Goal: Entertainment & Leisure: Browse casually

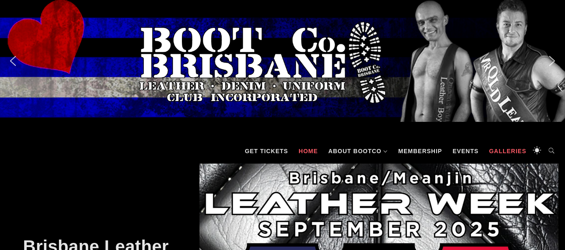
click at [502, 152] on link "Galleries" at bounding box center [508, 151] width 46 height 25
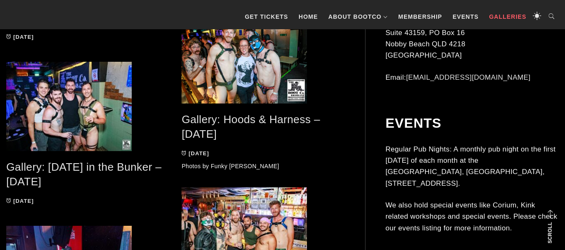
scroll to position [535, 0]
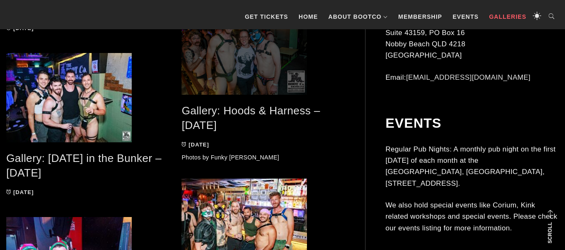
click at [268, 68] on span at bounding box center [262, 49] width 163 height 89
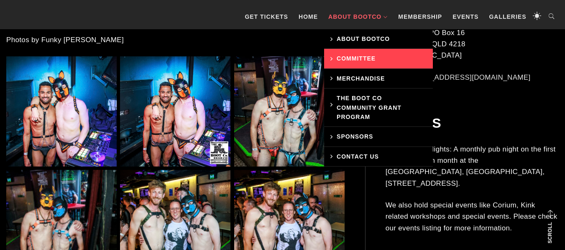
scroll to position [485, 0]
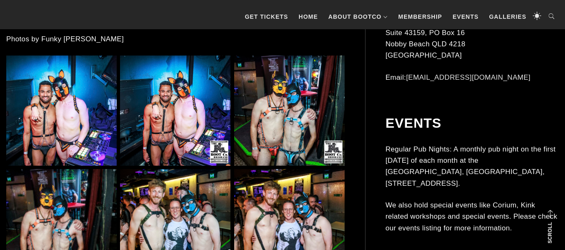
click at [40, 107] on img at bounding box center [61, 111] width 110 height 110
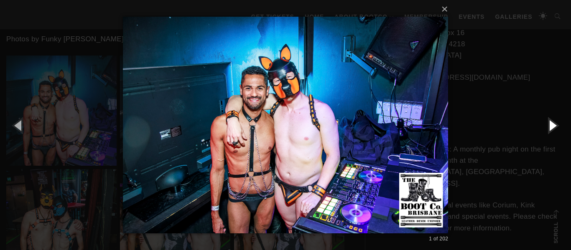
click at [551, 127] on button "button" at bounding box center [552, 125] width 38 height 46
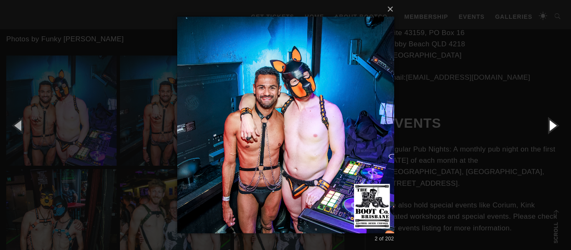
click at [551, 127] on button "button" at bounding box center [552, 125] width 38 height 46
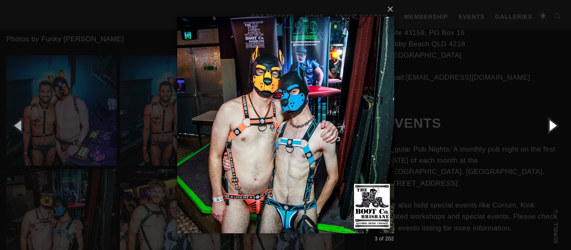
click at [551, 127] on button "button" at bounding box center [552, 125] width 38 height 46
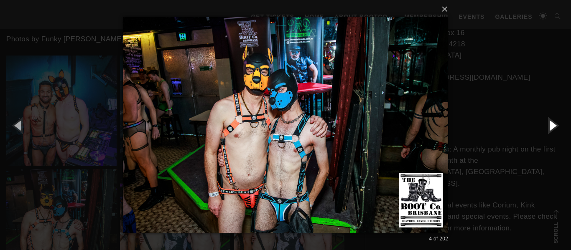
click at [551, 127] on button "button" at bounding box center [552, 125] width 38 height 46
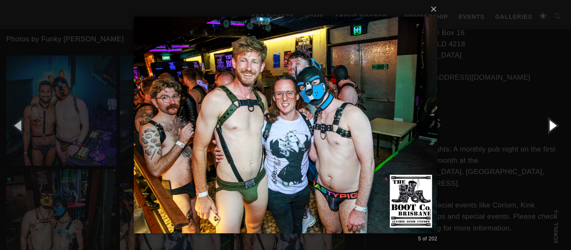
click at [551, 127] on button "button" at bounding box center [552, 125] width 38 height 46
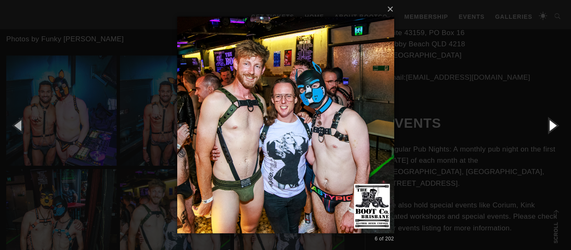
click at [551, 127] on button "button" at bounding box center [552, 125] width 38 height 46
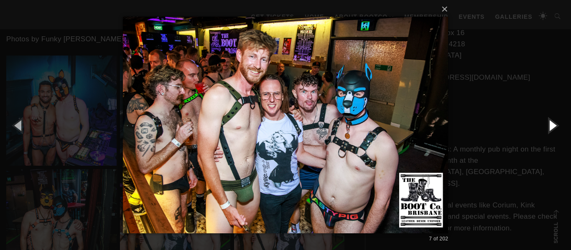
click at [551, 127] on button "button" at bounding box center [552, 125] width 38 height 46
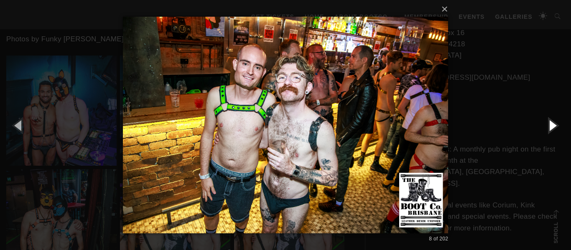
click at [551, 127] on button "button" at bounding box center [552, 125] width 38 height 46
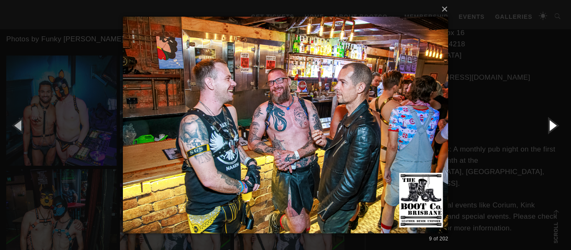
click at [551, 127] on button "button" at bounding box center [552, 125] width 38 height 46
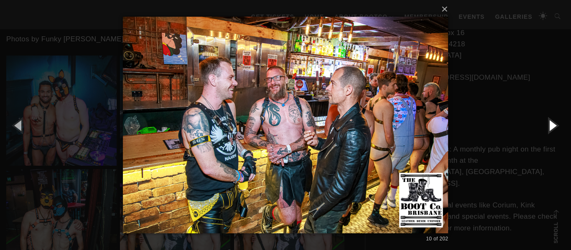
click at [551, 127] on button "button" at bounding box center [552, 125] width 38 height 46
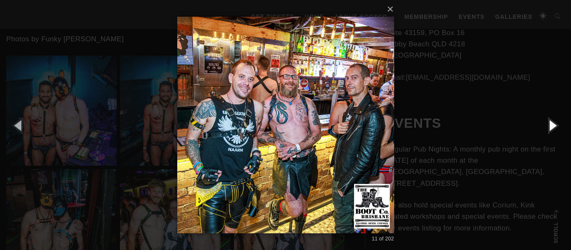
click at [551, 127] on button "button" at bounding box center [552, 125] width 38 height 46
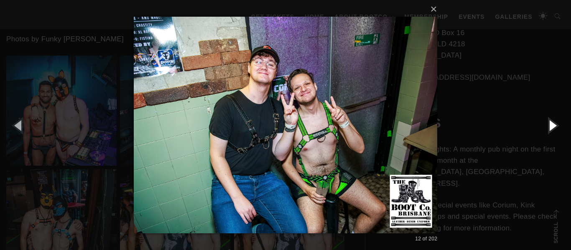
click at [551, 127] on button "button" at bounding box center [552, 125] width 38 height 46
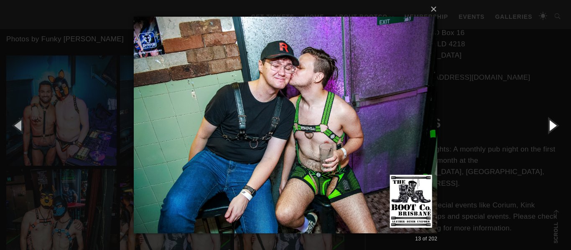
click at [551, 127] on button "button" at bounding box center [552, 125] width 38 height 46
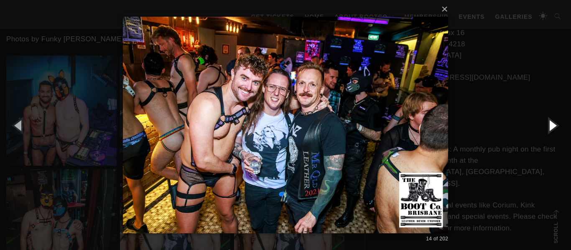
click at [551, 127] on button "button" at bounding box center [552, 125] width 38 height 46
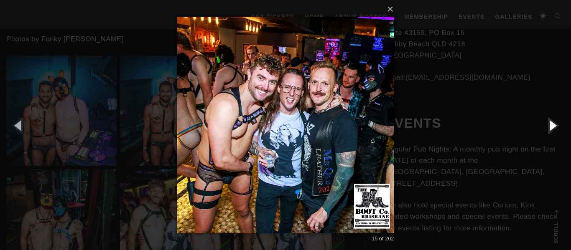
click at [551, 127] on button "button" at bounding box center [552, 125] width 38 height 46
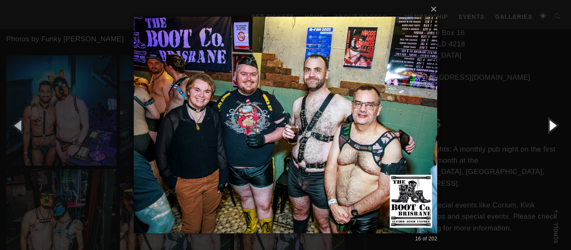
click at [551, 127] on button "button" at bounding box center [552, 125] width 38 height 46
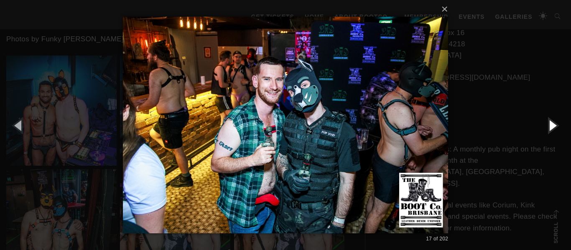
click at [551, 127] on button "button" at bounding box center [552, 125] width 38 height 46
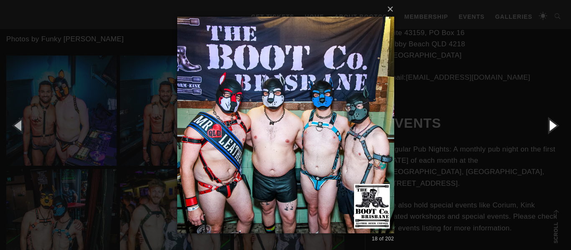
click at [551, 127] on button "button" at bounding box center [552, 125] width 38 height 46
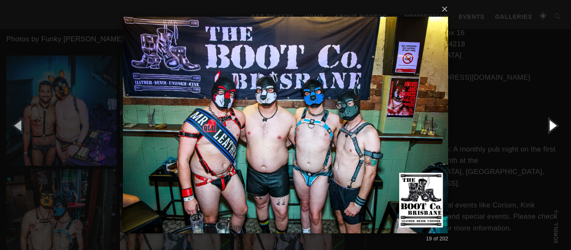
click at [551, 127] on button "button" at bounding box center [552, 125] width 38 height 46
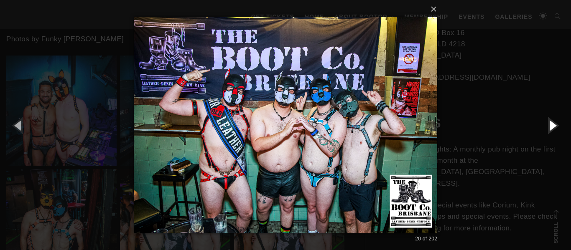
click at [551, 127] on button "button" at bounding box center [552, 125] width 38 height 46
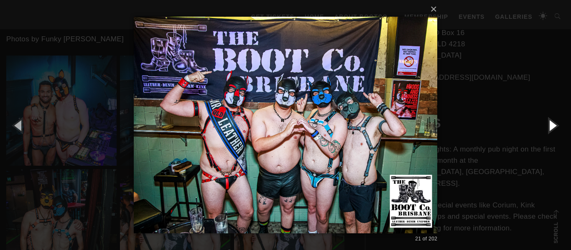
click at [551, 127] on button "button" at bounding box center [552, 125] width 38 height 46
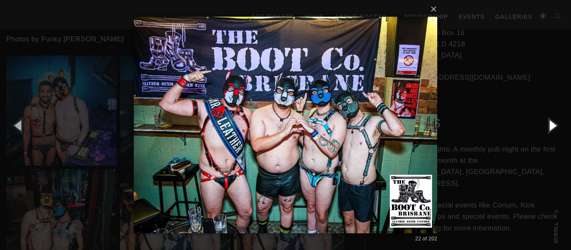
click at [551, 127] on button "button" at bounding box center [552, 125] width 38 height 46
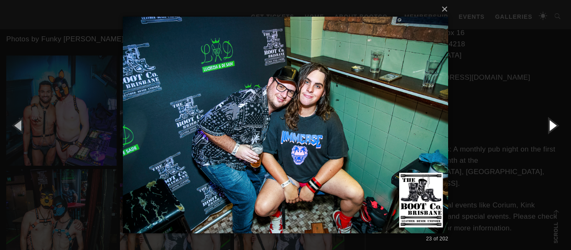
click at [551, 127] on button "button" at bounding box center [552, 125] width 38 height 46
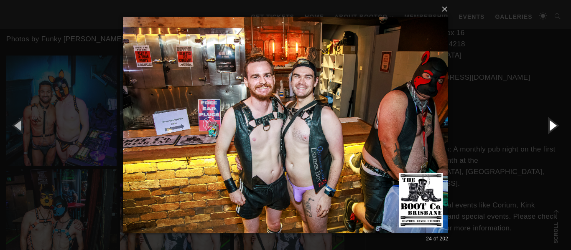
click at [551, 127] on button "button" at bounding box center [552, 125] width 38 height 46
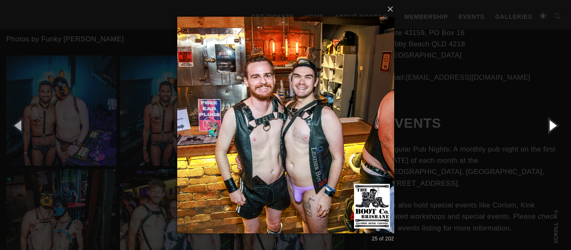
click at [551, 127] on button "button" at bounding box center [552, 125] width 38 height 46
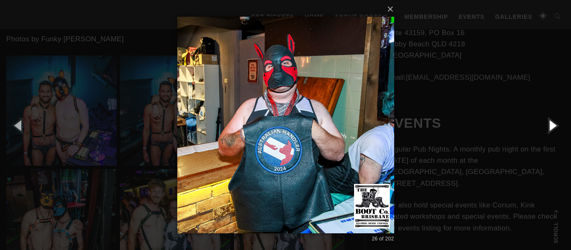
click at [551, 127] on button "button" at bounding box center [552, 125] width 38 height 46
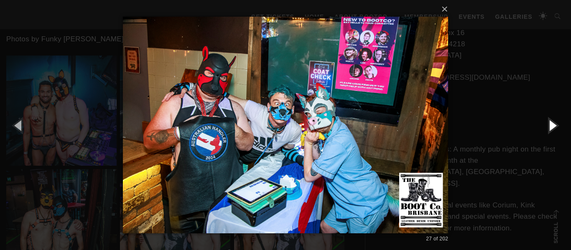
click at [551, 127] on button "button" at bounding box center [552, 125] width 38 height 46
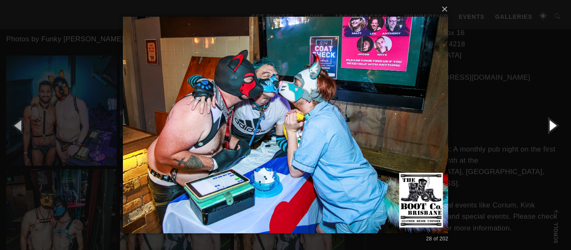
click at [551, 127] on button "button" at bounding box center [552, 125] width 38 height 46
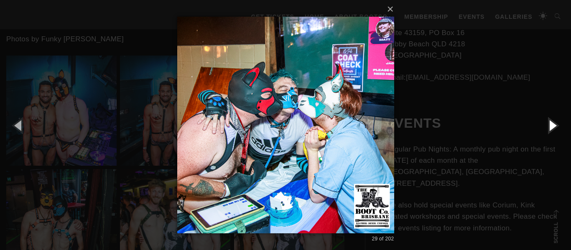
click at [551, 127] on button "button" at bounding box center [552, 125] width 38 height 46
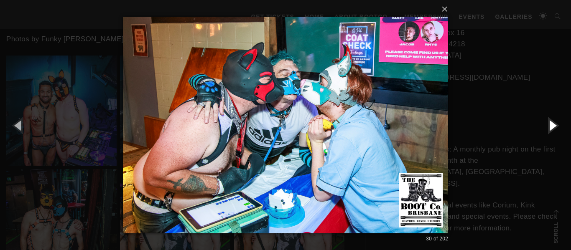
click at [551, 127] on button "button" at bounding box center [552, 125] width 38 height 46
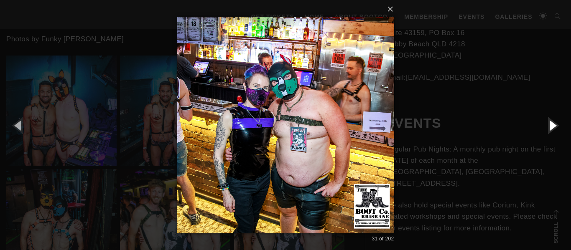
click at [551, 127] on button "button" at bounding box center [552, 125] width 38 height 46
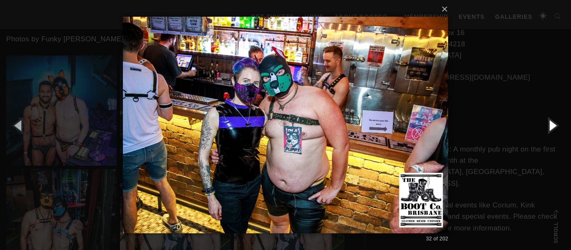
click at [551, 127] on button "button" at bounding box center [552, 125] width 38 height 46
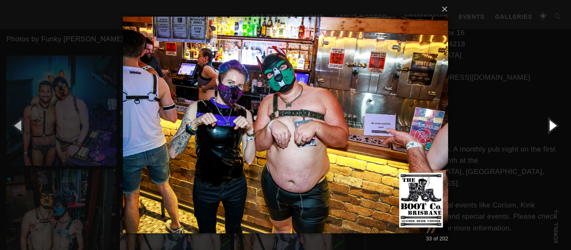
click at [551, 127] on button "button" at bounding box center [552, 125] width 38 height 46
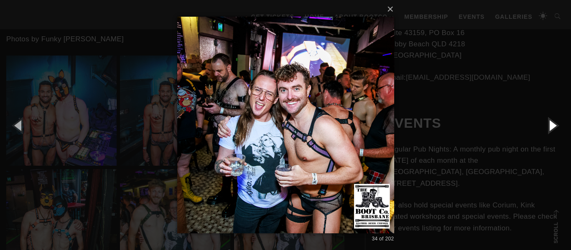
click at [551, 127] on button "button" at bounding box center [552, 125] width 38 height 46
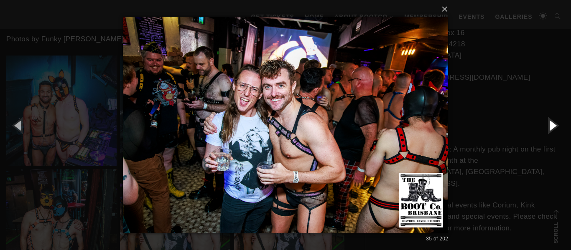
click at [551, 127] on button "button" at bounding box center [552, 125] width 38 height 46
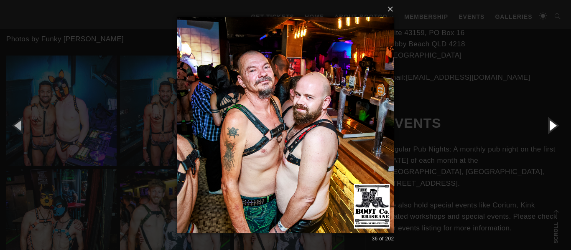
click at [551, 127] on button "button" at bounding box center [552, 125] width 38 height 46
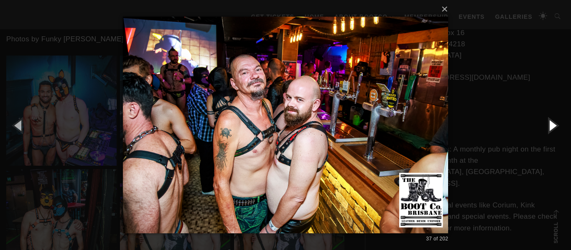
click at [551, 127] on button "button" at bounding box center [552, 125] width 38 height 46
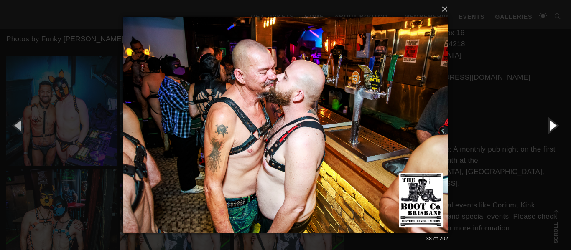
click at [551, 127] on button "button" at bounding box center [552, 125] width 38 height 46
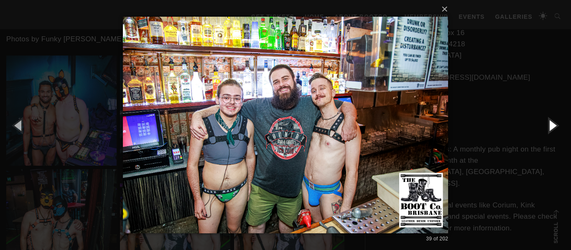
click at [551, 127] on button "button" at bounding box center [552, 125] width 38 height 46
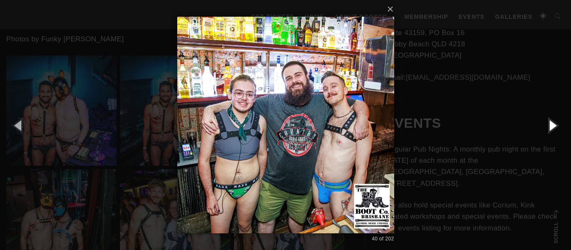
click at [551, 127] on button "button" at bounding box center [552, 125] width 38 height 46
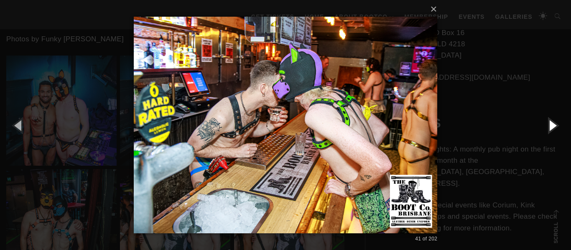
click at [551, 127] on button "button" at bounding box center [552, 125] width 38 height 46
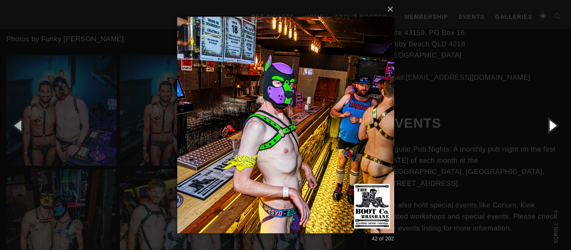
click at [551, 127] on button "button" at bounding box center [552, 125] width 38 height 46
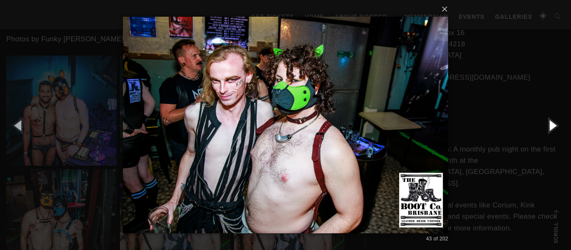
click at [551, 127] on button "button" at bounding box center [552, 125] width 38 height 46
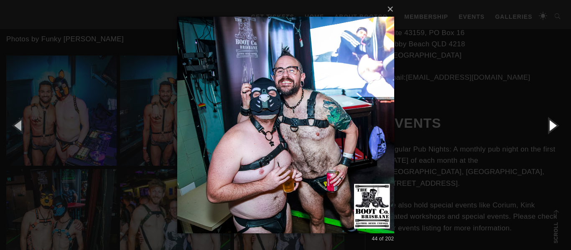
click at [551, 127] on button "button" at bounding box center [552, 125] width 38 height 46
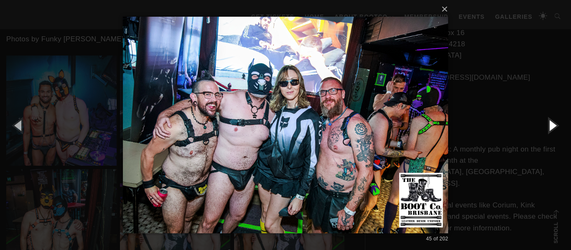
click at [551, 127] on button "button" at bounding box center [552, 125] width 38 height 46
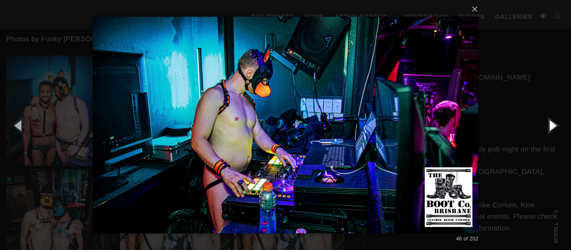
click at [551, 127] on button "button" at bounding box center [552, 125] width 38 height 46
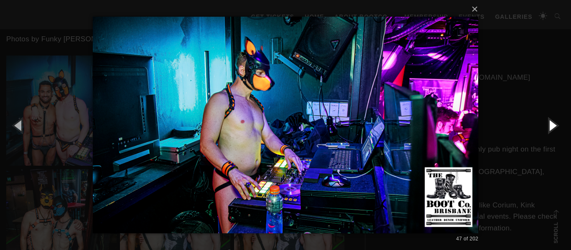
click at [551, 127] on button "button" at bounding box center [552, 125] width 38 height 46
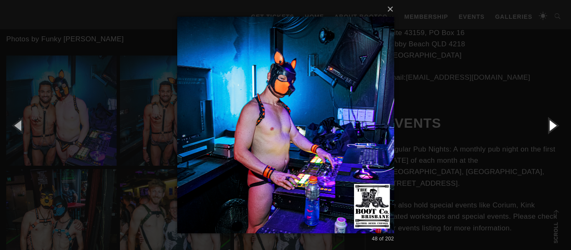
click at [551, 127] on button "button" at bounding box center [552, 125] width 38 height 46
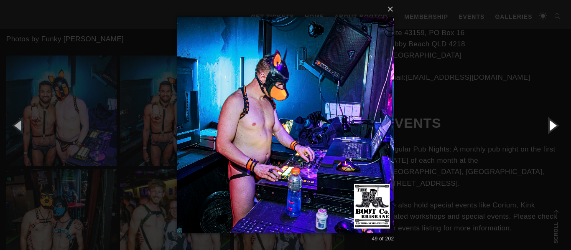
click at [551, 127] on button "button" at bounding box center [552, 125] width 38 height 46
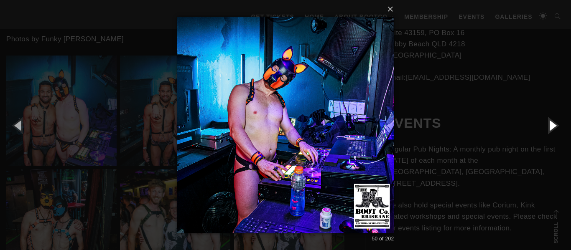
click at [551, 127] on button "button" at bounding box center [552, 125] width 38 height 46
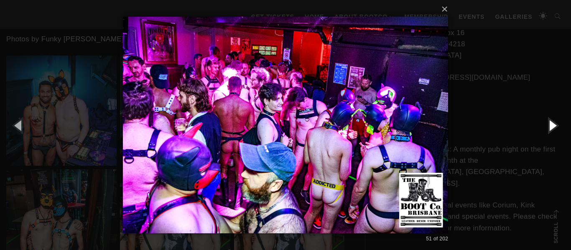
click at [551, 127] on button "button" at bounding box center [552, 125] width 38 height 46
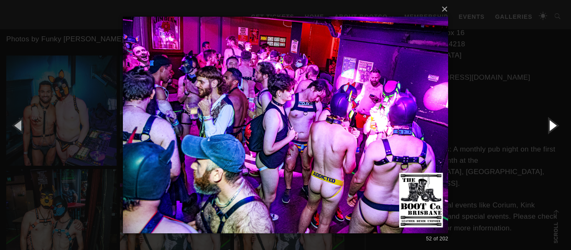
click at [551, 127] on button "button" at bounding box center [552, 125] width 38 height 46
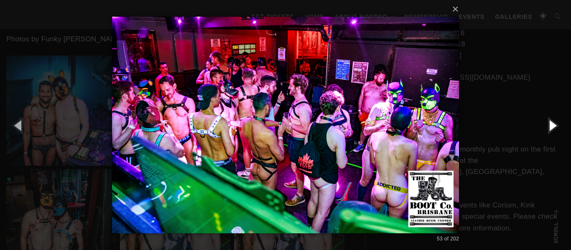
click at [551, 127] on button "button" at bounding box center [552, 125] width 38 height 46
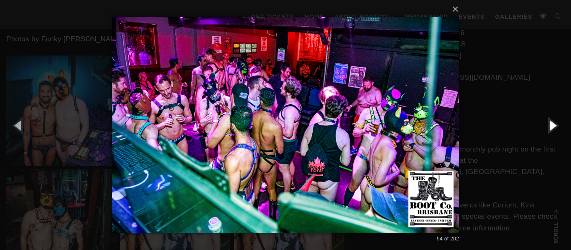
click at [551, 127] on button "button" at bounding box center [552, 125] width 38 height 46
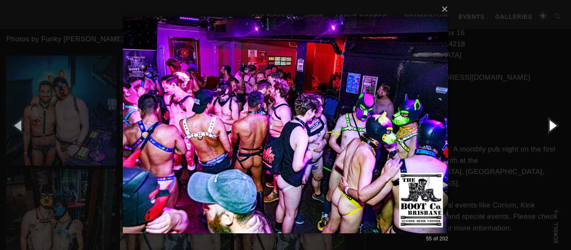
click at [551, 127] on button "button" at bounding box center [552, 125] width 38 height 46
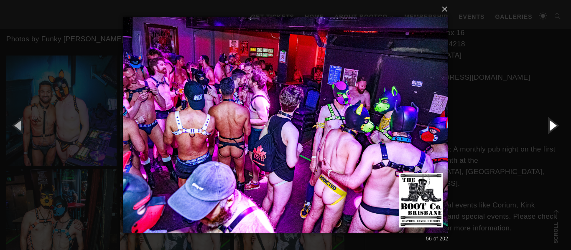
click at [551, 127] on button "button" at bounding box center [552, 125] width 38 height 46
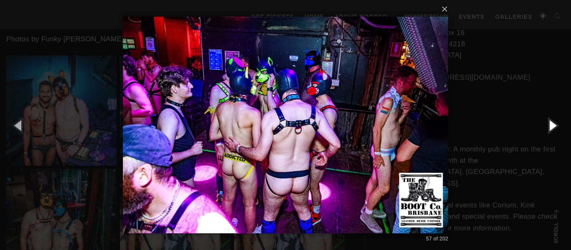
click at [551, 127] on button "button" at bounding box center [552, 125] width 38 height 46
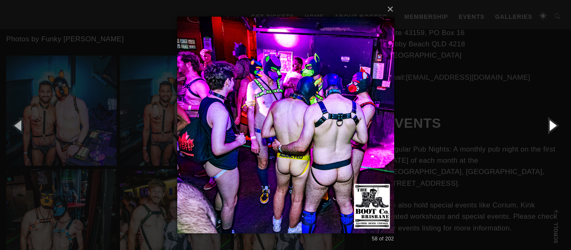
click at [551, 127] on button "button" at bounding box center [552, 125] width 38 height 46
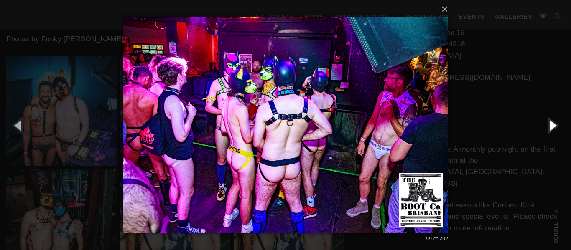
click at [551, 127] on button "button" at bounding box center [552, 125] width 38 height 46
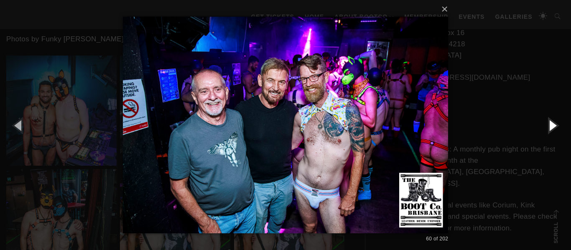
click at [551, 127] on button "button" at bounding box center [552, 125] width 38 height 46
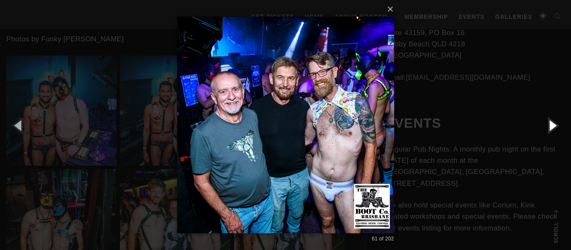
click at [551, 127] on button "button" at bounding box center [552, 125] width 38 height 46
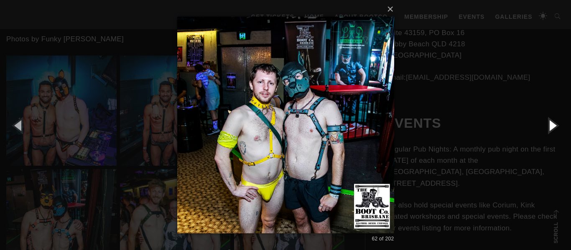
click at [551, 127] on button "button" at bounding box center [552, 125] width 38 height 46
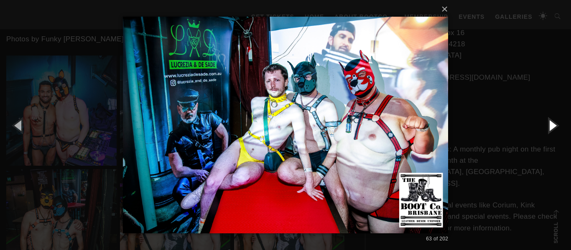
click at [551, 127] on button "button" at bounding box center [552, 125] width 38 height 46
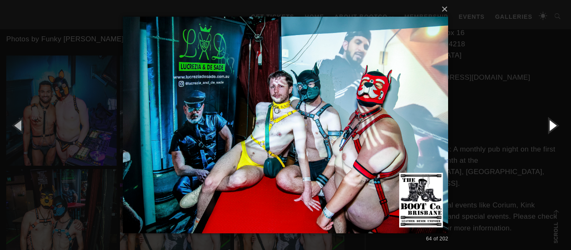
click at [551, 127] on button "button" at bounding box center [552, 125] width 38 height 46
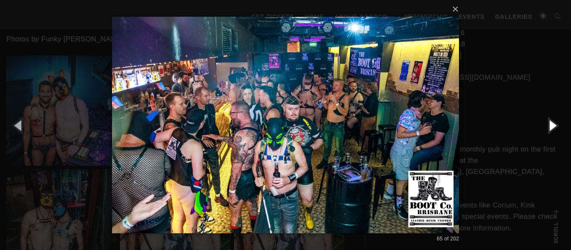
click at [551, 127] on button "button" at bounding box center [552, 125] width 38 height 46
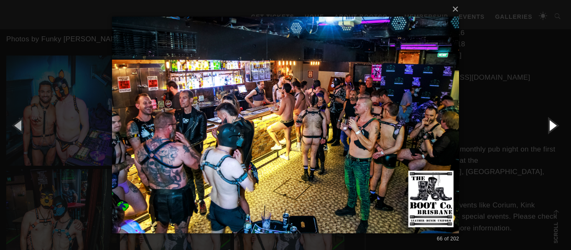
click at [551, 127] on button "button" at bounding box center [552, 125] width 38 height 46
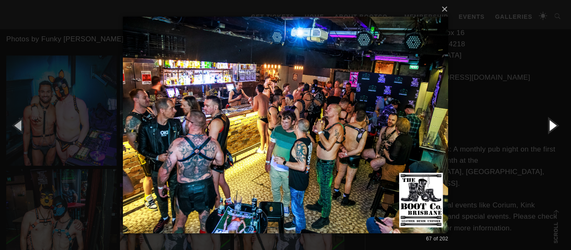
click at [551, 127] on button "button" at bounding box center [552, 125] width 38 height 46
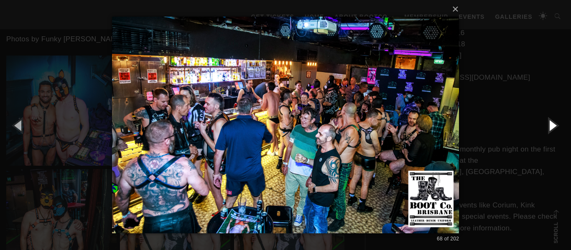
click at [551, 127] on button "button" at bounding box center [552, 125] width 38 height 46
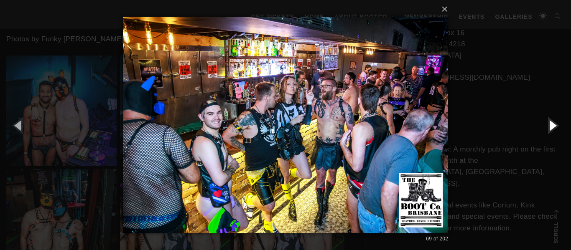
click at [551, 127] on button "button" at bounding box center [552, 125] width 38 height 46
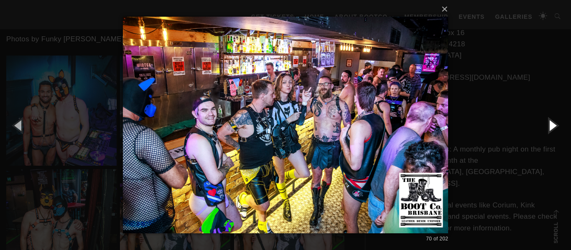
click at [551, 127] on button "button" at bounding box center [552, 125] width 38 height 46
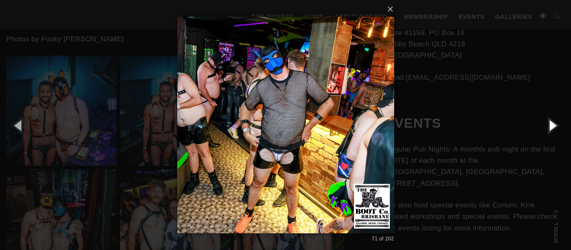
click at [551, 127] on button "button" at bounding box center [552, 125] width 38 height 46
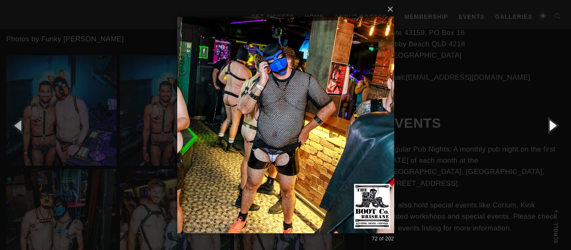
click at [551, 127] on button "button" at bounding box center [552, 125] width 38 height 46
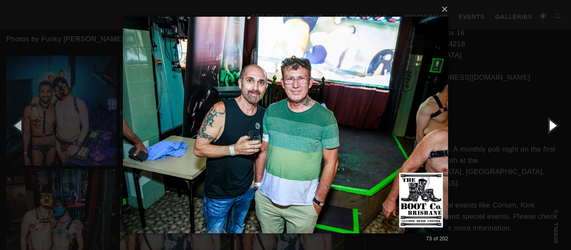
click at [551, 127] on button "button" at bounding box center [552, 125] width 38 height 46
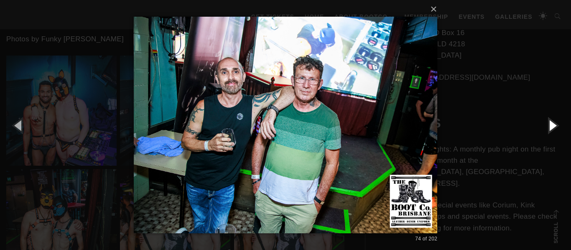
click at [551, 127] on button "button" at bounding box center [552, 125] width 38 height 46
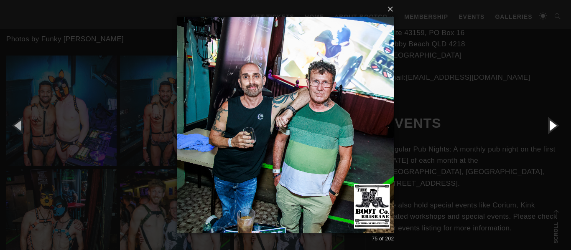
click at [551, 127] on button "button" at bounding box center [552, 125] width 38 height 46
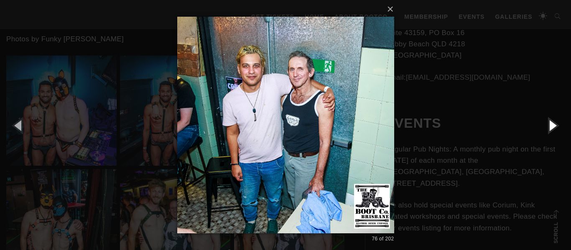
click at [551, 127] on button "button" at bounding box center [552, 125] width 38 height 46
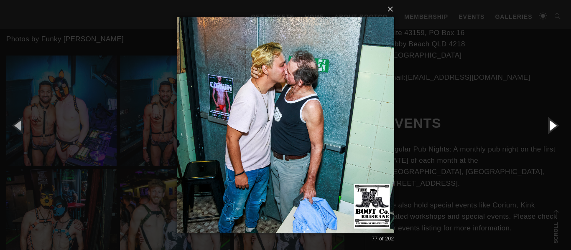
click at [551, 127] on button "button" at bounding box center [552, 125] width 38 height 46
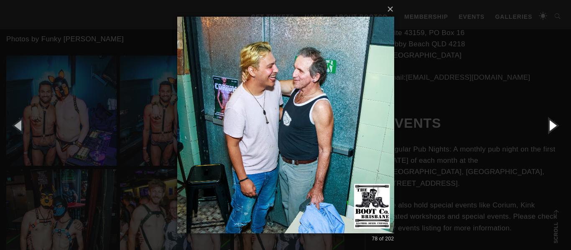
click at [551, 127] on button "button" at bounding box center [552, 125] width 38 height 46
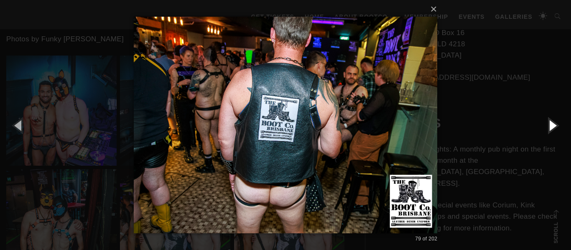
click at [551, 127] on button "button" at bounding box center [552, 125] width 38 height 46
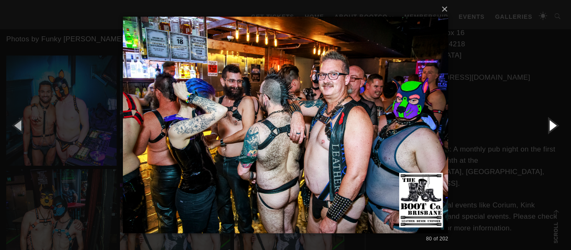
click at [551, 127] on button "button" at bounding box center [552, 125] width 38 height 46
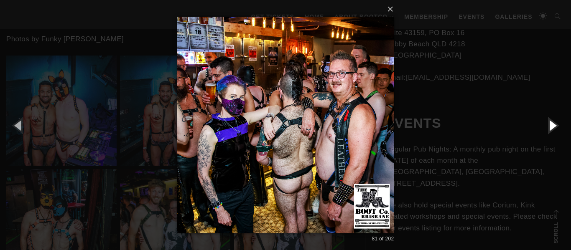
click at [551, 127] on button "button" at bounding box center [552, 125] width 38 height 46
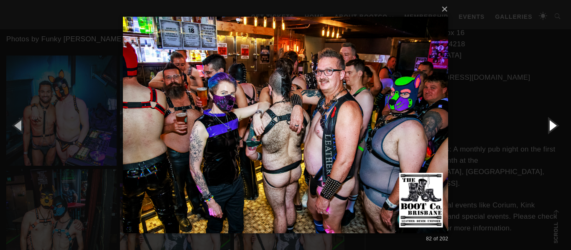
click at [551, 127] on button "button" at bounding box center [552, 125] width 38 height 46
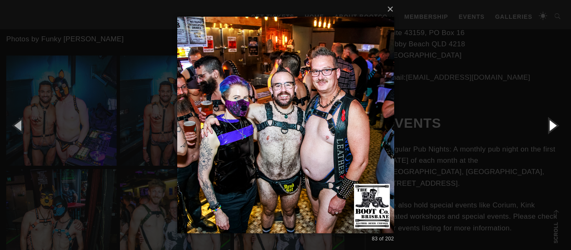
click at [551, 127] on button "button" at bounding box center [552, 125] width 38 height 46
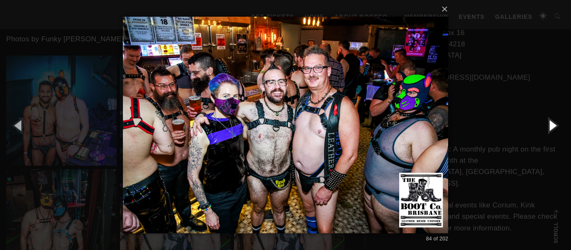
click at [551, 127] on button "button" at bounding box center [552, 125] width 38 height 46
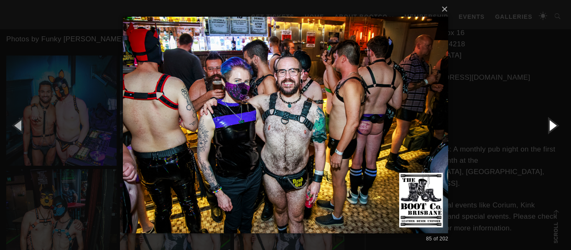
click at [551, 127] on button "button" at bounding box center [552, 125] width 38 height 46
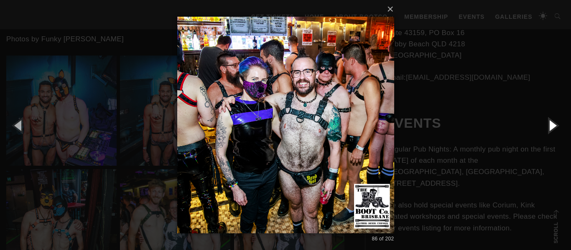
click at [551, 127] on button "button" at bounding box center [552, 125] width 38 height 46
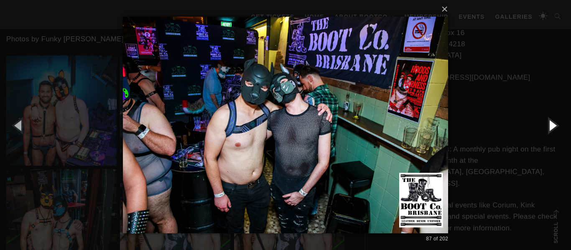
click at [551, 127] on button "button" at bounding box center [552, 125] width 38 height 46
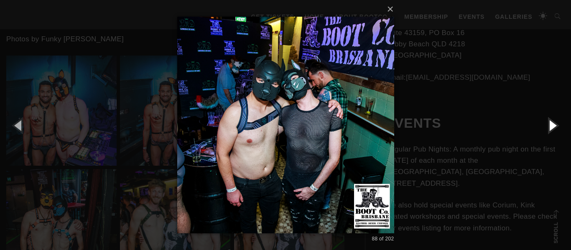
click at [551, 127] on button "button" at bounding box center [552, 125] width 38 height 46
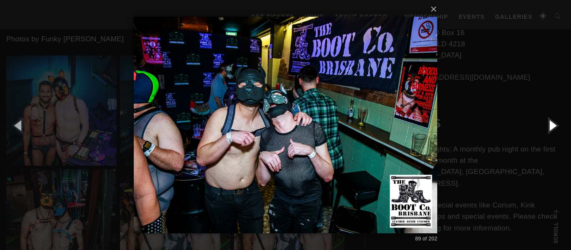
click at [551, 127] on button "button" at bounding box center [552, 125] width 38 height 46
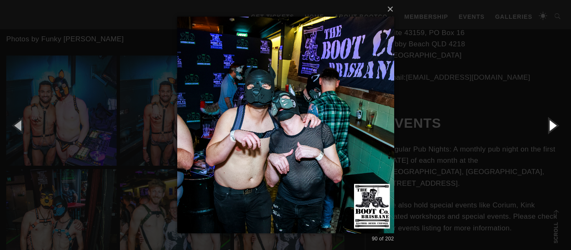
click at [551, 127] on button "button" at bounding box center [552, 125] width 38 height 46
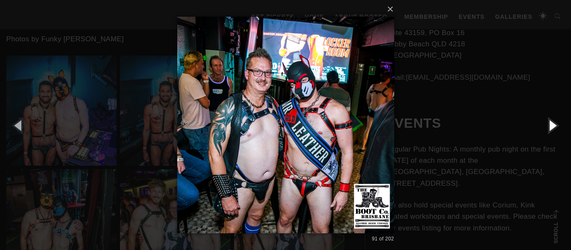
click at [551, 127] on button "button" at bounding box center [552, 125] width 38 height 46
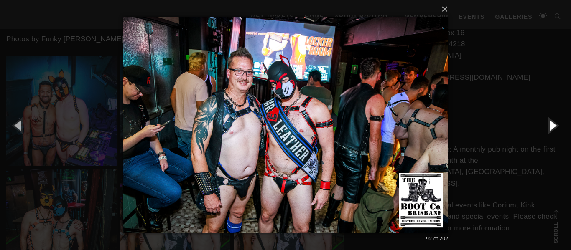
click at [551, 127] on button "button" at bounding box center [552, 125] width 38 height 46
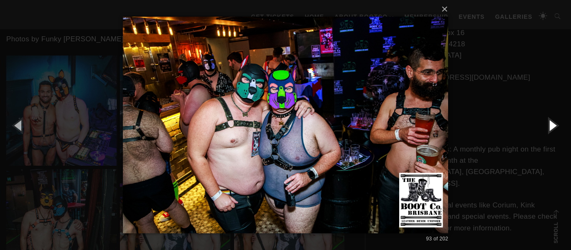
click at [551, 127] on button "button" at bounding box center [552, 125] width 38 height 46
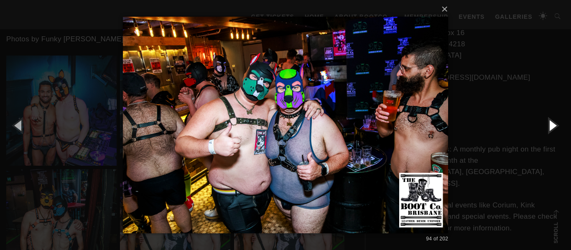
click at [551, 127] on button "button" at bounding box center [552, 125] width 38 height 46
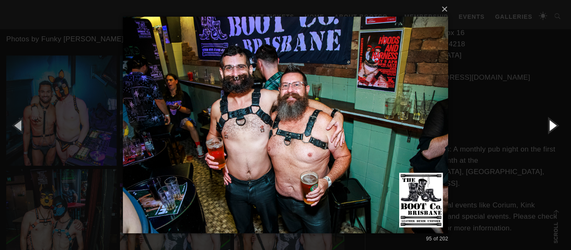
click at [551, 127] on button "button" at bounding box center [552, 125] width 38 height 46
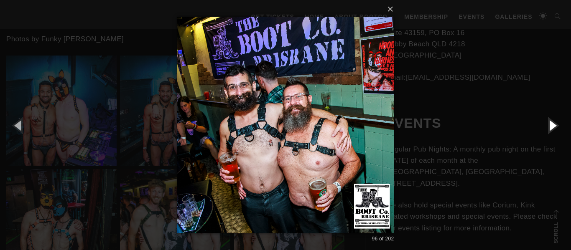
click at [551, 127] on button "button" at bounding box center [552, 125] width 38 height 46
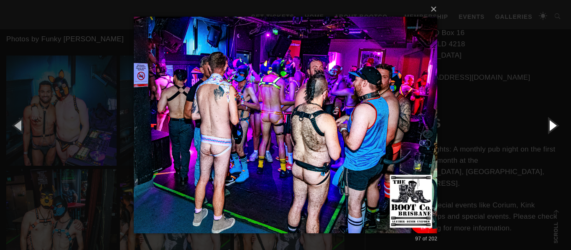
click at [551, 127] on button "button" at bounding box center [552, 125] width 38 height 46
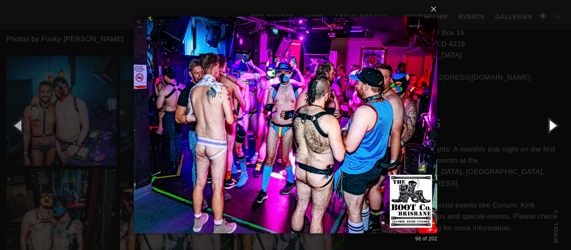
click at [551, 127] on button "button" at bounding box center [552, 125] width 38 height 46
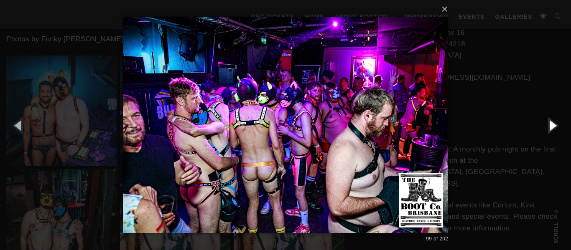
click at [551, 127] on button "button" at bounding box center [552, 125] width 38 height 46
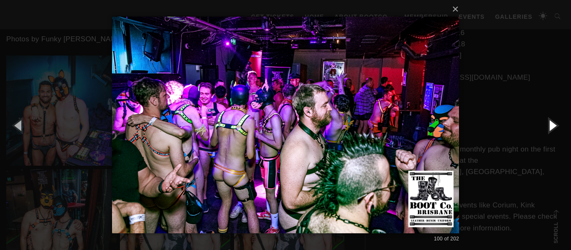
click at [551, 127] on button "button" at bounding box center [552, 125] width 38 height 46
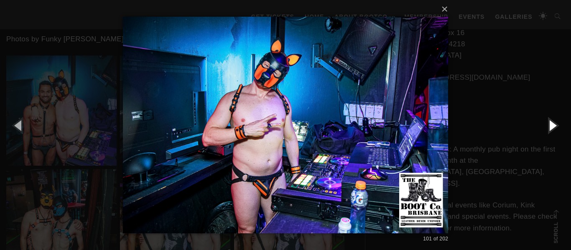
click at [551, 127] on button "button" at bounding box center [552, 125] width 38 height 46
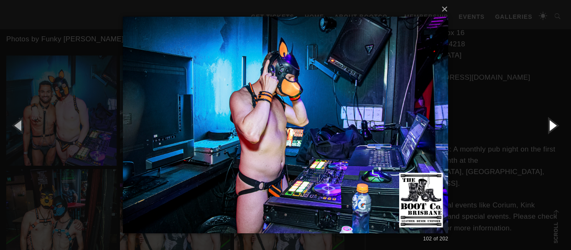
click at [551, 127] on button "button" at bounding box center [552, 125] width 38 height 46
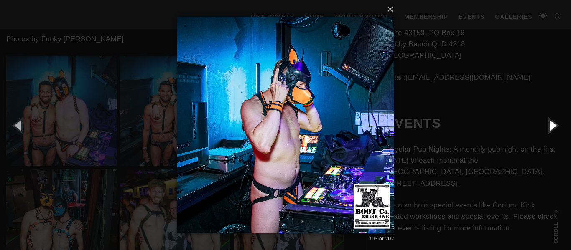
click at [551, 127] on button "button" at bounding box center [552, 125] width 38 height 46
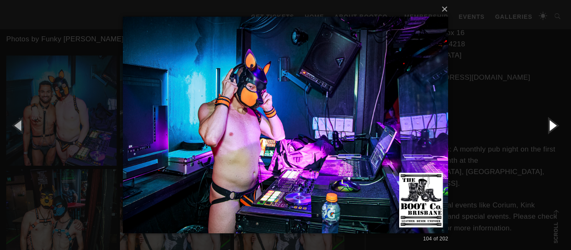
click at [551, 127] on button "button" at bounding box center [552, 125] width 38 height 46
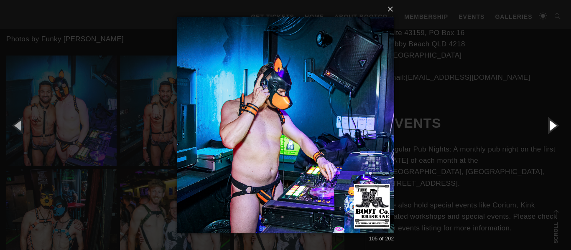
click at [551, 127] on button "button" at bounding box center [552, 125] width 38 height 46
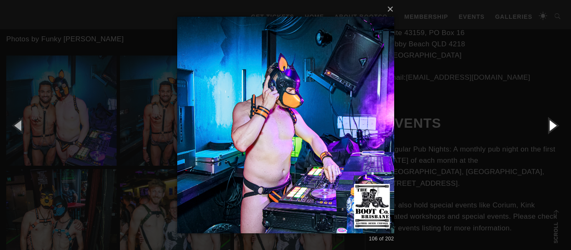
click at [551, 127] on button "button" at bounding box center [552, 125] width 38 height 46
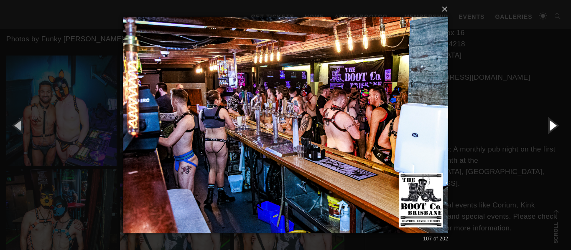
click at [551, 127] on button "button" at bounding box center [552, 125] width 38 height 46
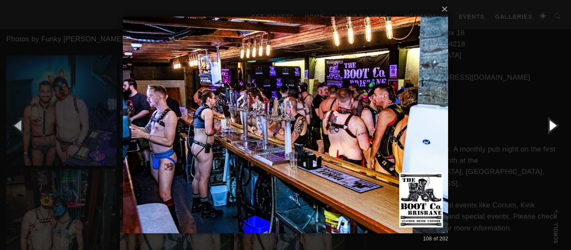
click at [551, 127] on button "button" at bounding box center [552, 125] width 38 height 46
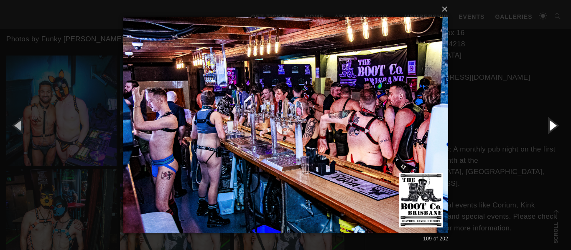
click at [551, 127] on button "button" at bounding box center [552, 125] width 38 height 46
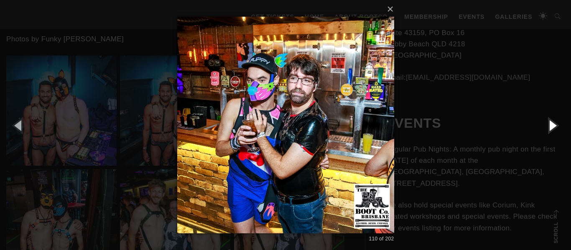
click at [551, 127] on button "button" at bounding box center [552, 125] width 38 height 46
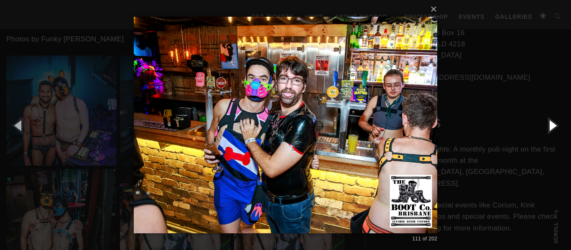
click at [551, 127] on button "button" at bounding box center [552, 125] width 38 height 46
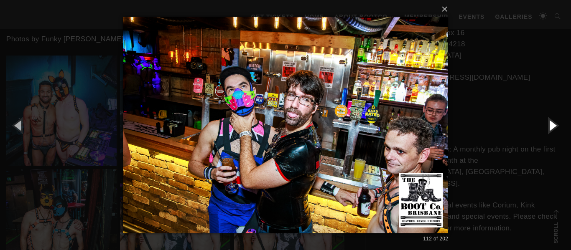
click at [551, 127] on button "button" at bounding box center [552, 125] width 38 height 46
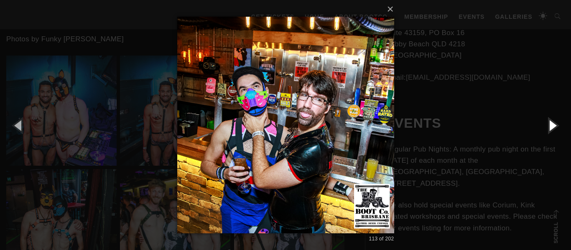
click at [551, 127] on button "button" at bounding box center [552, 125] width 38 height 46
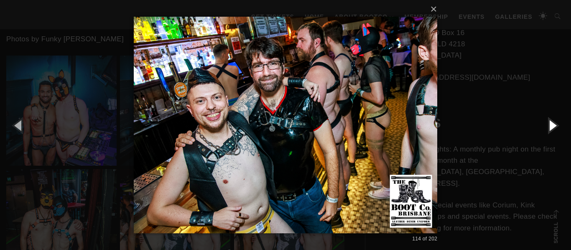
click at [551, 127] on button "button" at bounding box center [552, 125] width 38 height 46
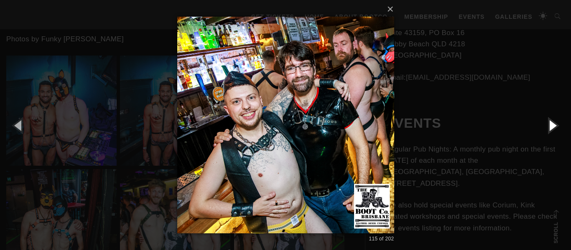
click at [551, 127] on button "button" at bounding box center [552, 125] width 38 height 46
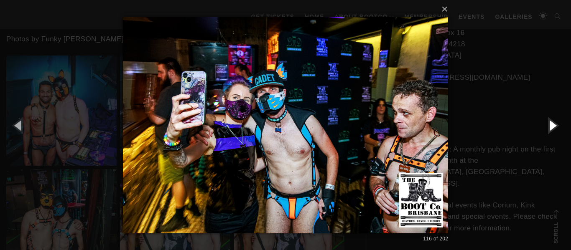
click at [551, 127] on button "button" at bounding box center [552, 125] width 38 height 46
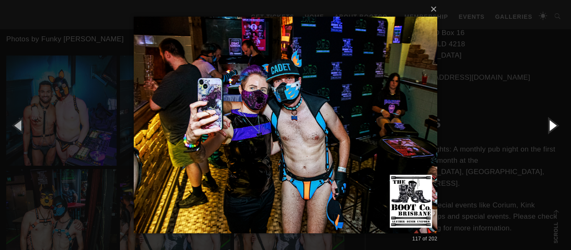
click at [551, 127] on button "button" at bounding box center [552, 125] width 38 height 46
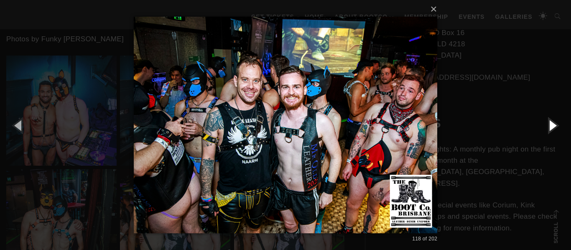
click at [551, 127] on button "button" at bounding box center [552, 125] width 38 height 46
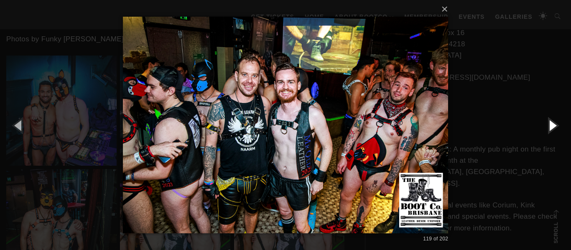
click at [551, 127] on button "button" at bounding box center [552, 125] width 38 height 46
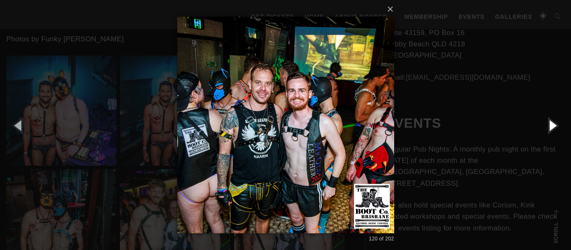
click at [551, 127] on button "button" at bounding box center [552, 125] width 38 height 46
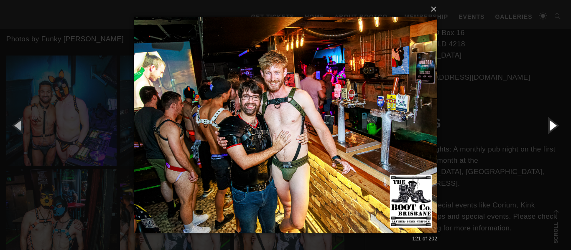
click at [551, 127] on button "button" at bounding box center [552, 125] width 38 height 46
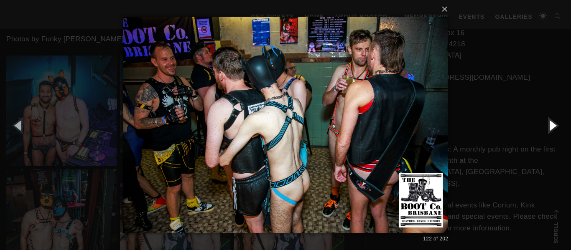
click at [551, 127] on button "button" at bounding box center [552, 125] width 38 height 46
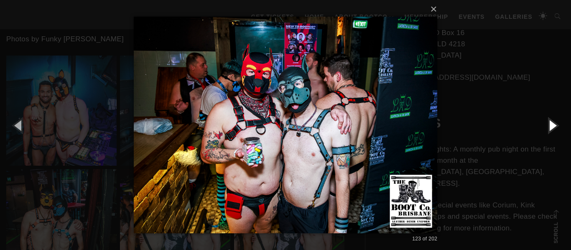
click at [551, 127] on button "button" at bounding box center [552, 125] width 38 height 46
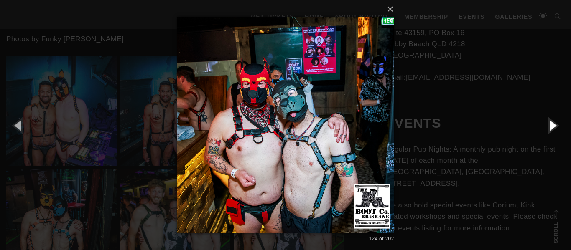
click at [551, 127] on button "button" at bounding box center [552, 125] width 38 height 46
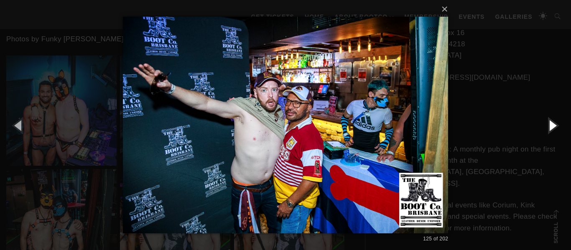
click at [551, 127] on button "button" at bounding box center [552, 125] width 38 height 46
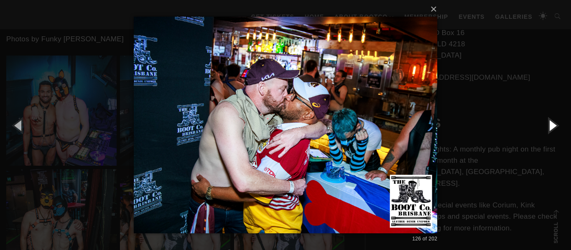
click at [551, 127] on button "button" at bounding box center [552, 125] width 38 height 46
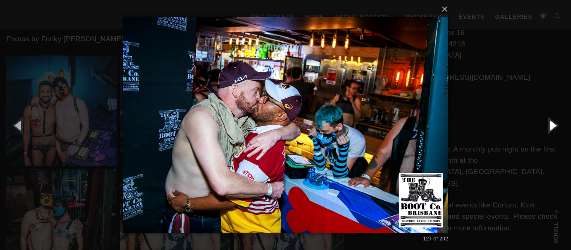
click at [551, 127] on button "button" at bounding box center [552, 125] width 38 height 46
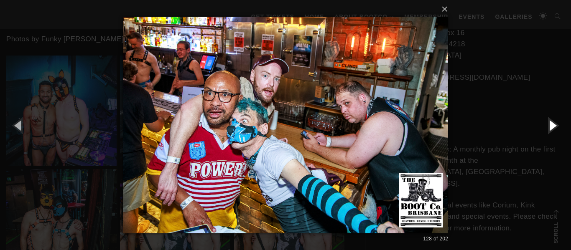
click at [551, 127] on button "button" at bounding box center [552, 125] width 38 height 46
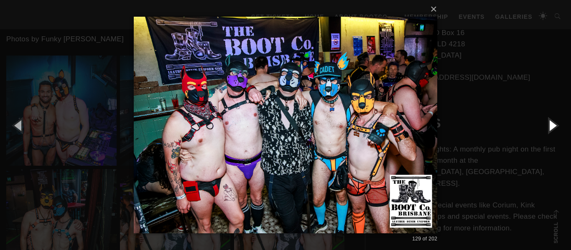
click at [551, 127] on button "button" at bounding box center [552, 125] width 38 height 46
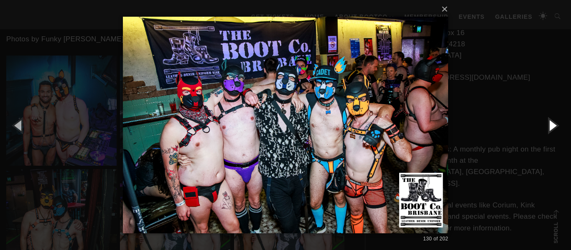
click at [551, 127] on button "button" at bounding box center [552, 125] width 38 height 46
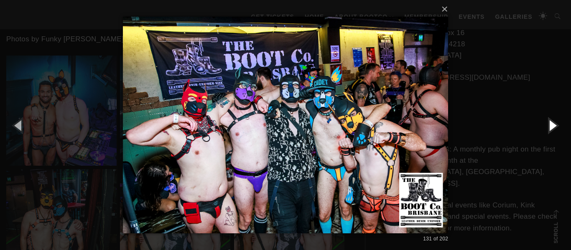
click at [551, 127] on button "button" at bounding box center [552, 125] width 38 height 46
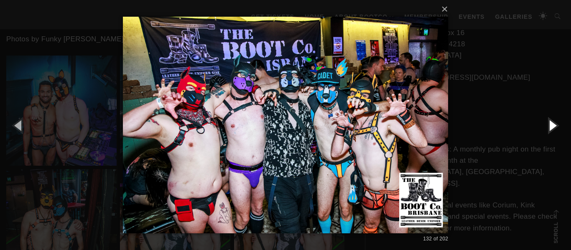
click at [551, 127] on button "button" at bounding box center [552, 125] width 38 height 46
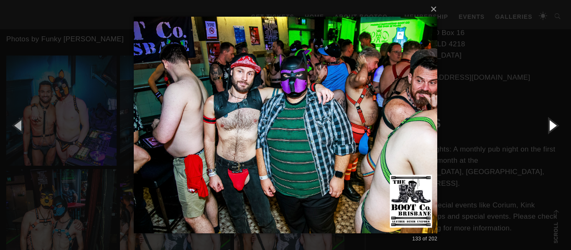
click at [551, 127] on button "button" at bounding box center [552, 125] width 38 height 46
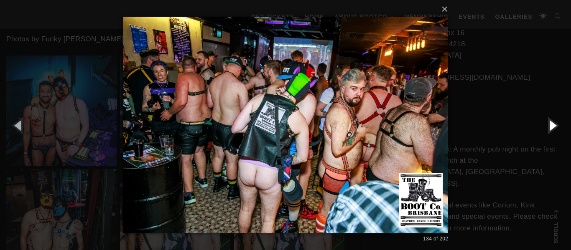
click at [551, 127] on button "button" at bounding box center [552, 125] width 38 height 46
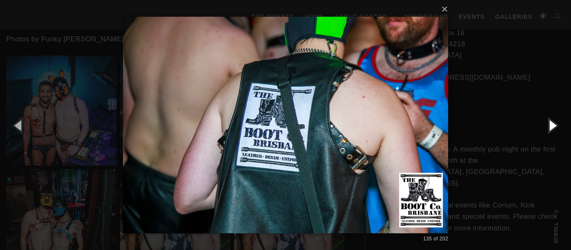
click at [551, 127] on button "button" at bounding box center [552, 125] width 38 height 46
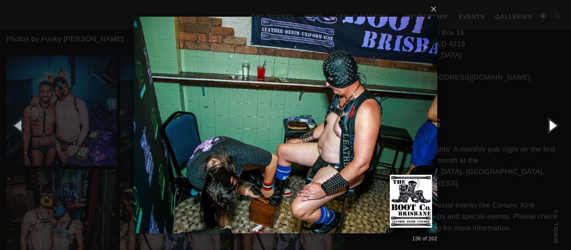
click at [551, 127] on button "button" at bounding box center [552, 125] width 38 height 46
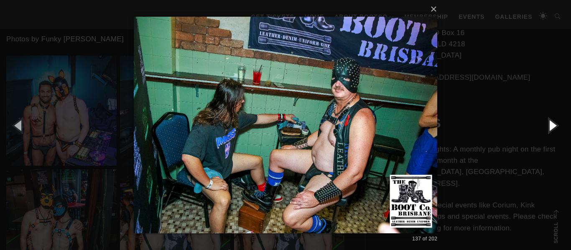
click at [551, 127] on button "button" at bounding box center [552, 125] width 38 height 46
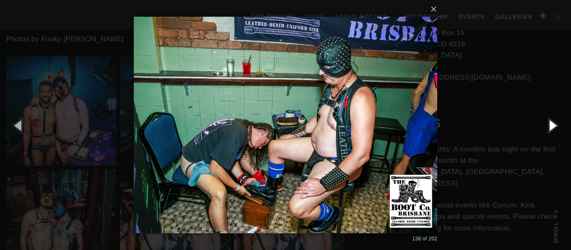
click at [551, 127] on button "button" at bounding box center [552, 125] width 38 height 46
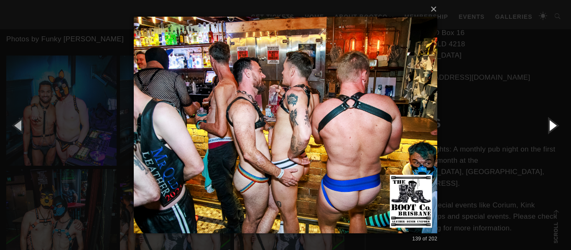
click at [551, 127] on button "button" at bounding box center [552, 125] width 38 height 46
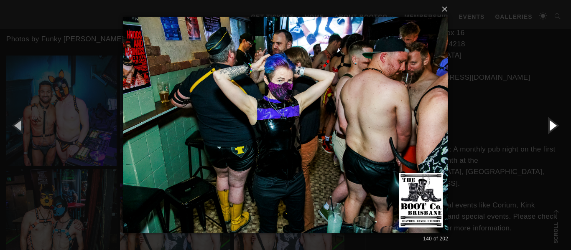
click at [551, 127] on button "button" at bounding box center [552, 125] width 38 height 46
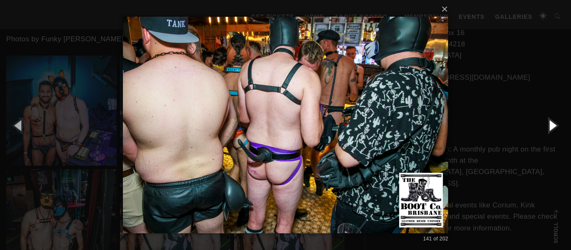
click at [551, 127] on button "button" at bounding box center [552, 125] width 38 height 46
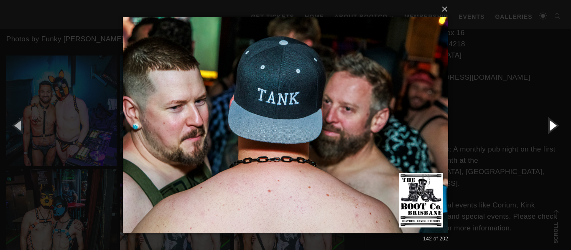
click at [551, 127] on button "button" at bounding box center [552, 125] width 38 height 46
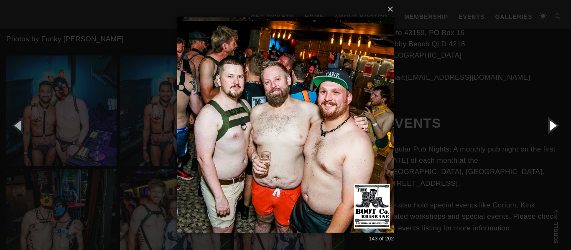
click at [551, 127] on button "button" at bounding box center [552, 125] width 38 height 46
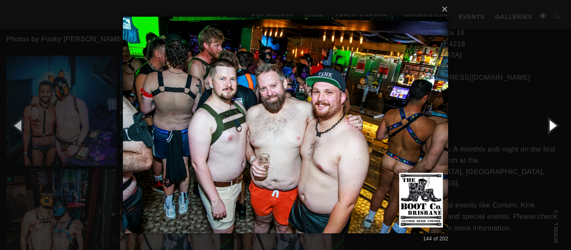
click at [551, 127] on button "button" at bounding box center [552, 125] width 38 height 46
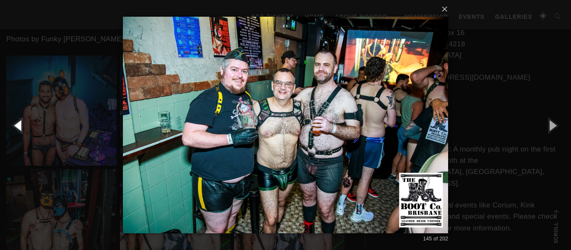
click at [15, 126] on button "button" at bounding box center [19, 125] width 38 height 46
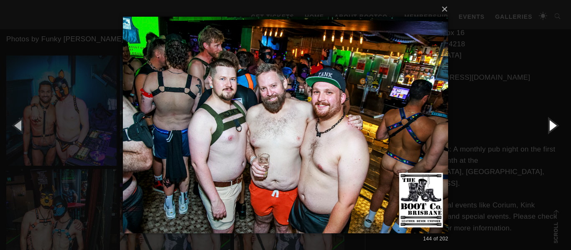
click at [553, 122] on button "button" at bounding box center [552, 125] width 38 height 46
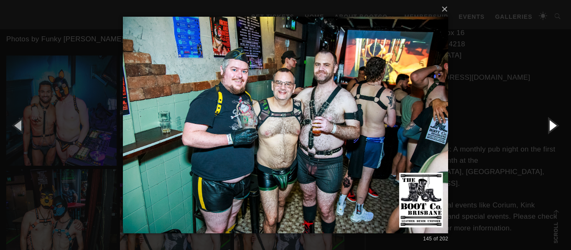
click at [553, 122] on button "button" at bounding box center [552, 125] width 38 height 46
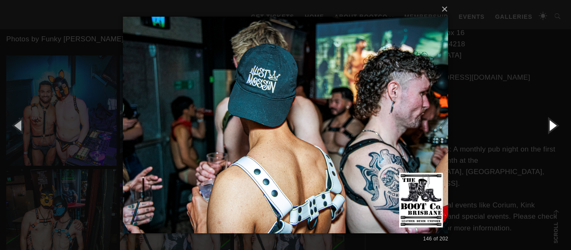
click at [553, 122] on button "button" at bounding box center [552, 125] width 38 height 46
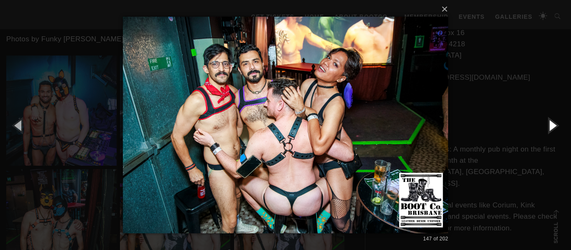
click at [553, 122] on button "button" at bounding box center [552, 125] width 38 height 46
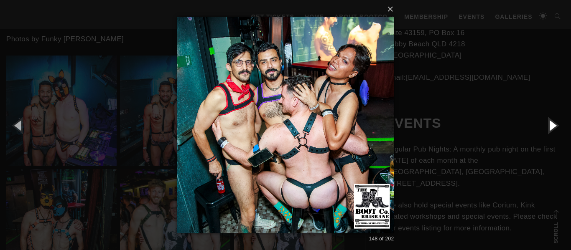
click at [553, 122] on button "button" at bounding box center [552, 125] width 38 height 46
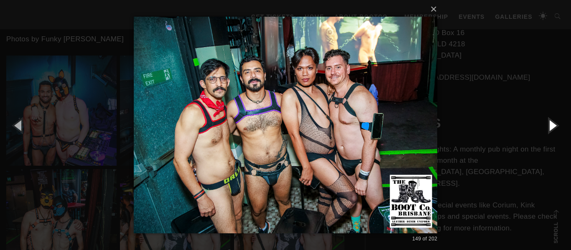
click at [553, 122] on button "button" at bounding box center [552, 125] width 38 height 46
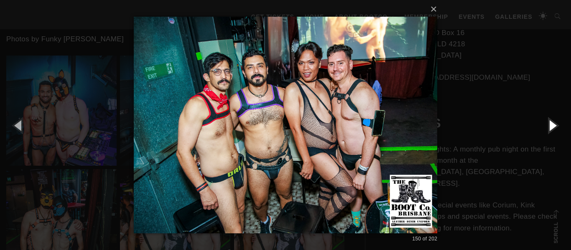
click at [553, 122] on button "button" at bounding box center [552, 125] width 38 height 46
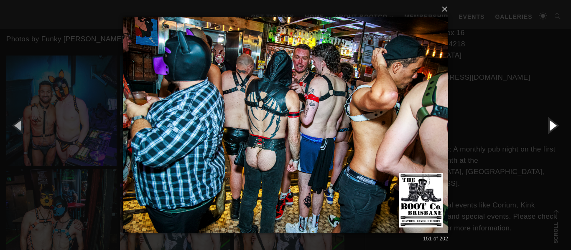
click at [553, 122] on button "button" at bounding box center [552, 125] width 38 height 46
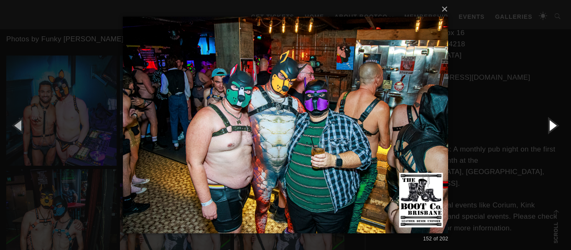
click at [553, 122] on button "button" at bounding box center [552, 125] width 38 height 46
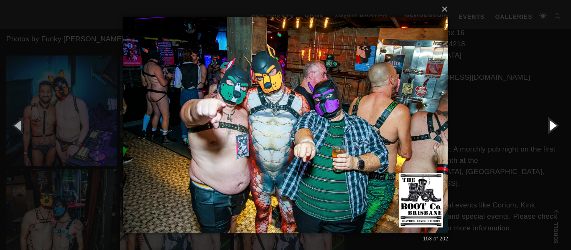
click at [553, 122] on button "button" at bounding box center [552, 125] width 38 height 46
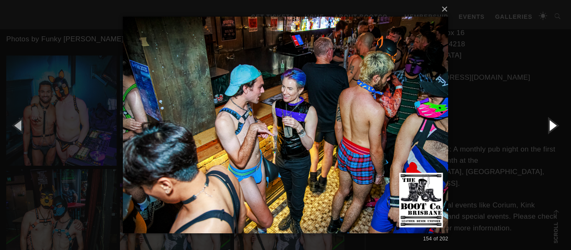
click at [553, 122] on button "button" at bounding box center [552, 125] width 38 height 46
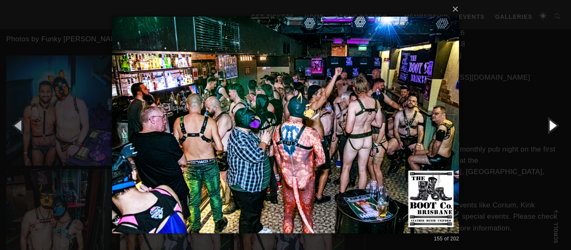
click at [553, 122] on button "button" at bounding box center [552, 125] width 38 height 46
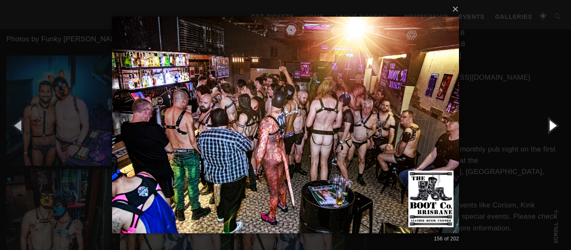
click at [553, 122] on button "button" at bounding box center [552, 125] width 38 height 46
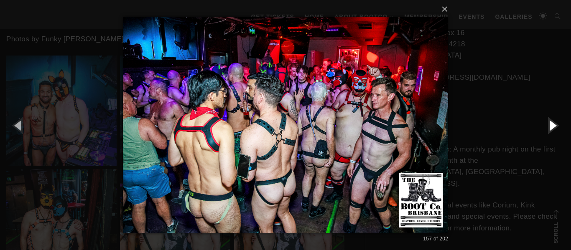
click at [553, 122] on button "button" at bounding box center [552, 125] width 38 height 46
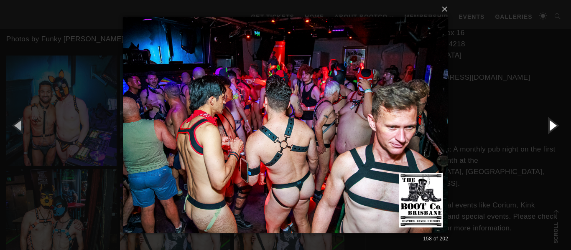
click at [553, 122] on button "button" at bounding box center [552, 125] width 38 height 46
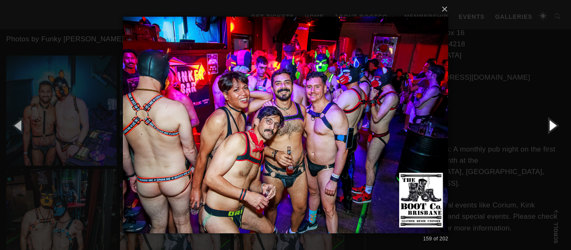
click at [553, 122] on button "button" at bounding box center [552, 125] width 38 height 46
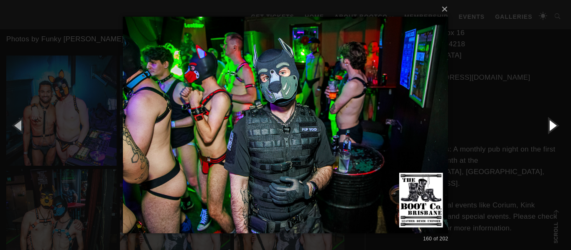
click at [553, 122] on button "button" at bounding box center [552, 125] width 38 height 46
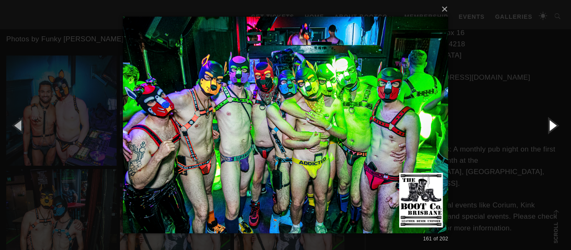
click at [553, 122] on button "button" at bounding box center [552, 125] width 38 height 46
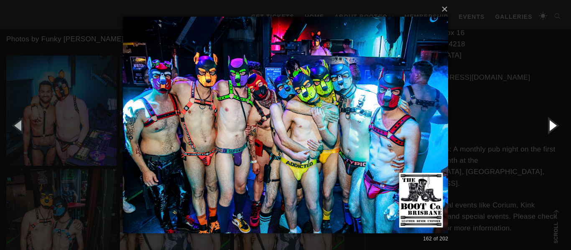
click at [553, 122] on button "button" at bounding box center [552, 125] width 38 height 46
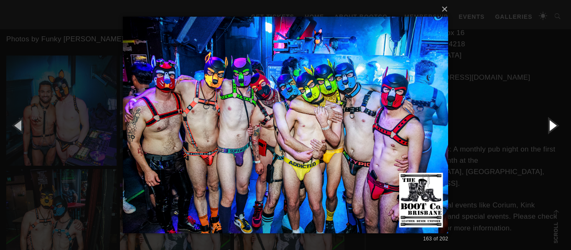
click at [553, 122] on button "button" at bounding box center [552, 125] width 38 height 46
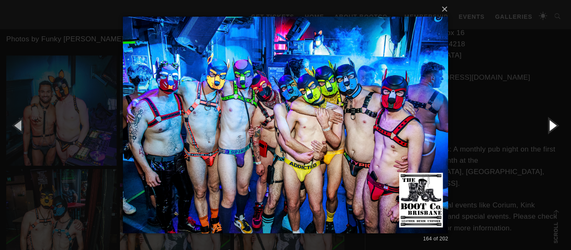
click at [553, 122] on button "button" at bounding box center [552, 125] width 38 height 46
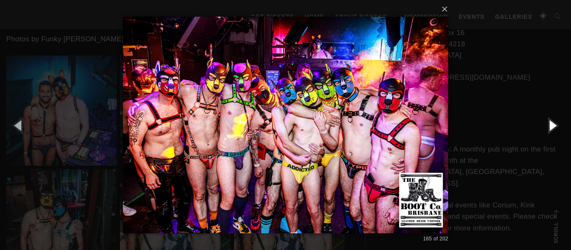
click at [553, 122] on button "button" at bounding box center [552, 125] width 38 height 46
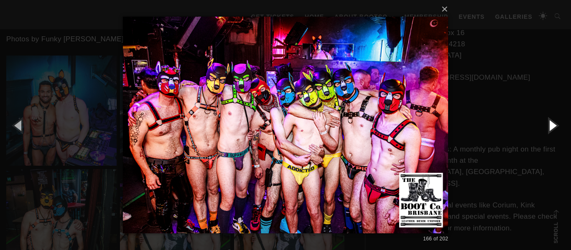
click at [553, 122] on button "button" at bounding box center [552, 125] width 38 height 46
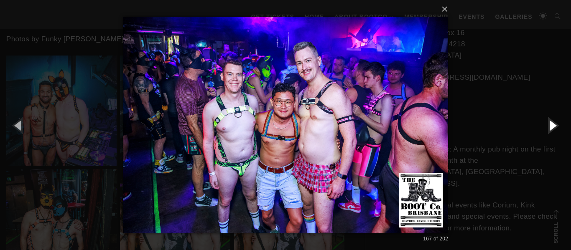
click at [553, 122] on button "button" at bounding box center [552, 125] width 38 height 46
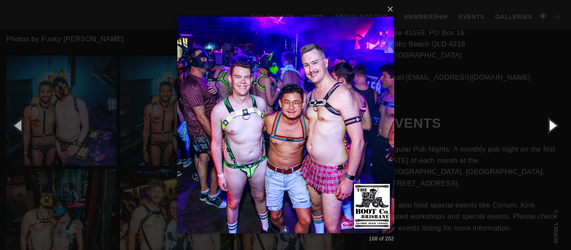
click at [553, 122] on button "button" at bounding box center [552, 125] width 38 height 46
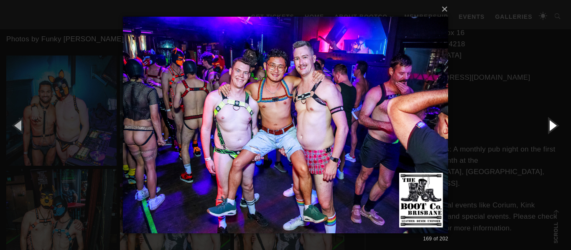
click at [553, 122] on button "button" at bounding box center [552, 125] width 38 height 46
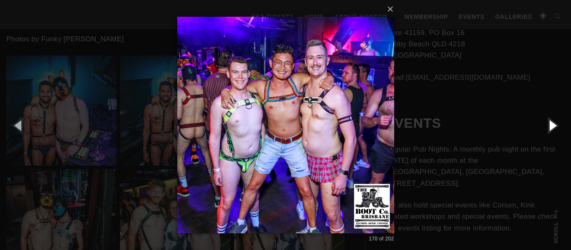
click at [553, 122] on button "button" at bounding box center [552, 125] width 38 height 46
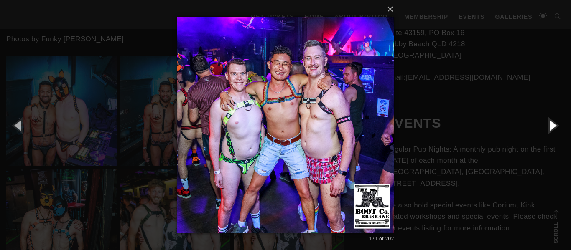
click at [553, 122] on button "button" at bounding box center [552, 125] width 38 height 46
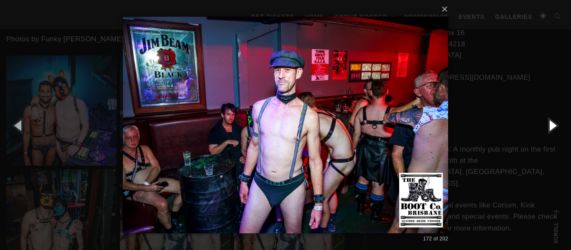
click at [553, 122] on button "button" at bounding box center [552, 125] width 38 height 46
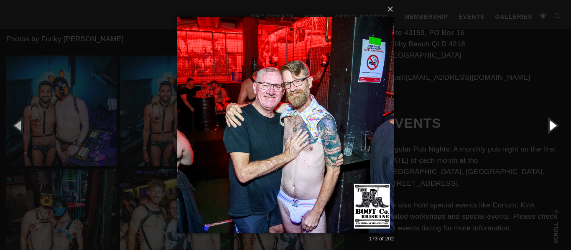
click at [553, 122] on button "button" at bounding box center [552, 125] width 38 height 46
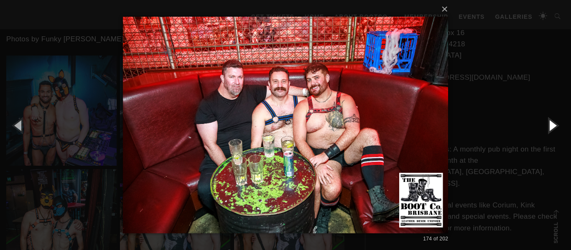
click at [553, 122] on button "button" at bounding box center [552, 125] width 38 height 46
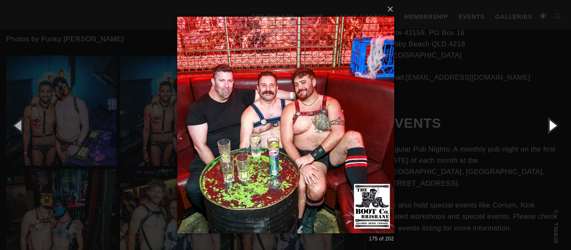
click at [553, 122] on button "button" at bounding box center [552, 125] width 38 height 46
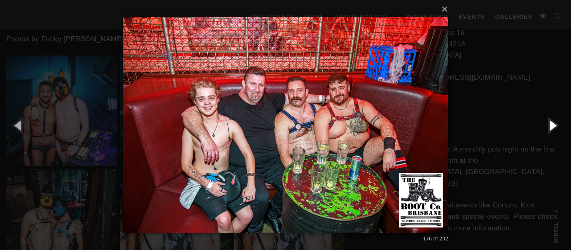
click at [553, 122] on button "button" at bounding box center [552, 125] width 38 height 46
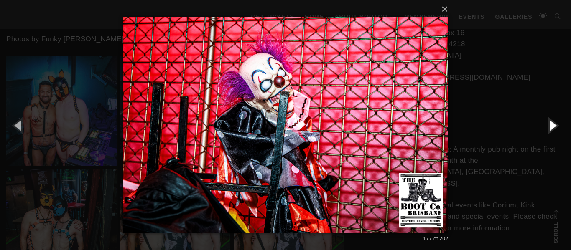
click at [553, 122] on button "button" at bounding box center [552, 125] width 38 height 46
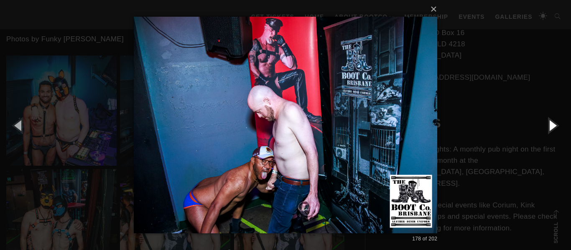
click at [553, 122] on button "button" at bounding box center [552, 125] width 38 height 46
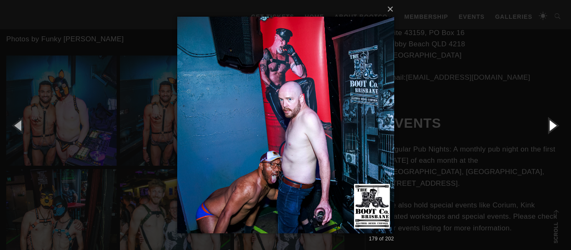
click at [553, 122] on button "button" at bounding box center [552, 125] width 38 height 46
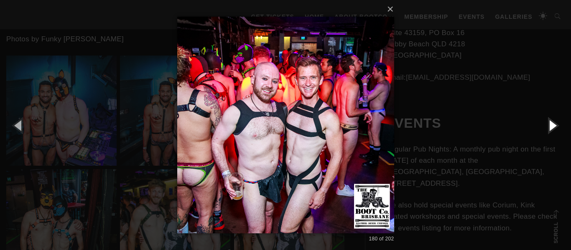
click at [553, 122] on button "button" at bounding box center [552, 125] width 38 height 46
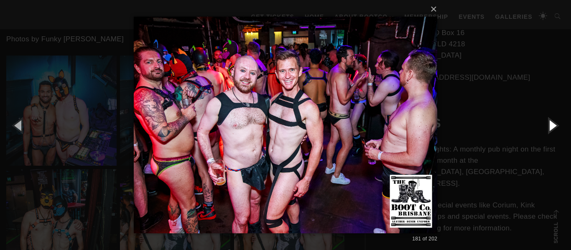
click at [553, 122] on button "button" at bounding box center [552, 125] width 38 height 46
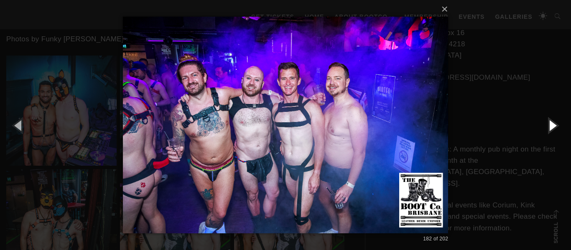
click at [553, 122] on button "button" at bounding box center [552, 125] width 38 height 46
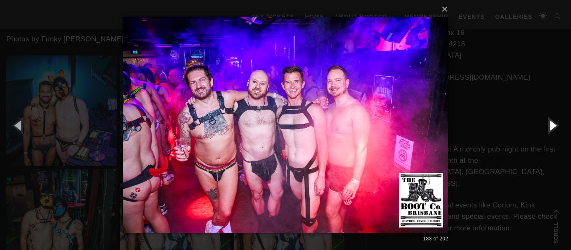
click at [553, 122] on button "button" at bounding box center [552, 125] width 38 height 46
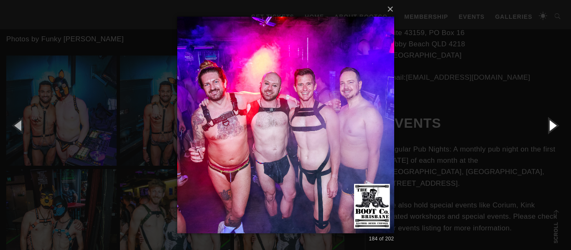
click at [553, 122] on button "button" at bounding box center [552, 125] width 38 height 46
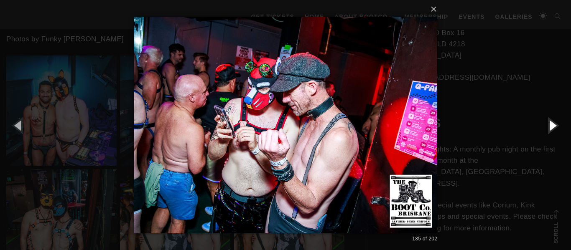
click at [553, 122] on button "button" at bounding box center [552, 125] width 38 height 46
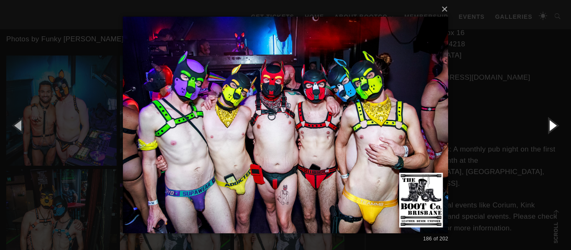
click at [553, 122] on button "button" at bounding box center [552, 125] width 38 height 46
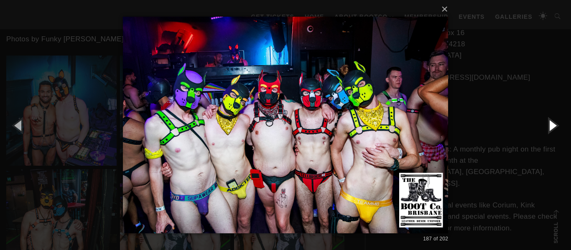
click at [553, 122] on button "button" at bounding box center [552, 125] width 38 height 46
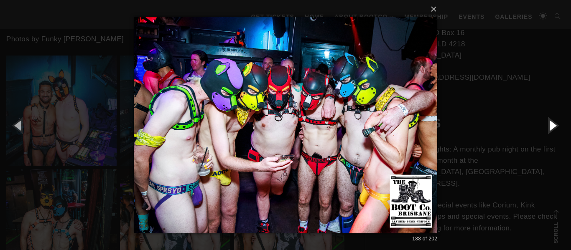
click at [553, 122] on button "button" at bounding box center [552, 125] width 38 height 46
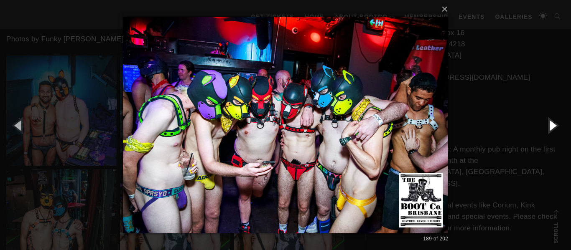
click at [553, 122] on button "button" at bounding box center [552, 125] width 38 height 46
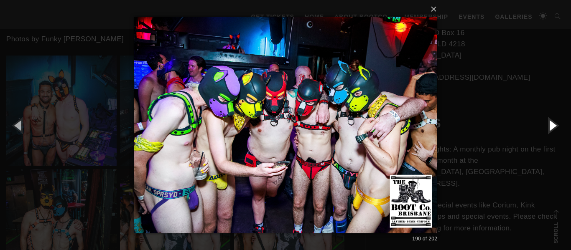
click at [553, 122] on button "button" at bounding box center [552, 125] width 38 height 46
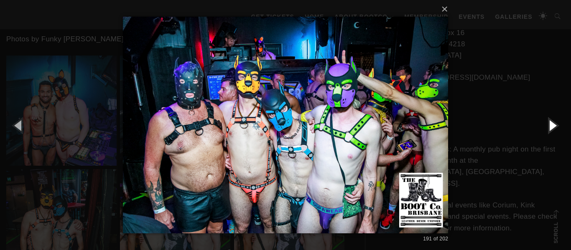
click at [553, 122] on button "button" at bounding box center [552, 125] width 38 height 46
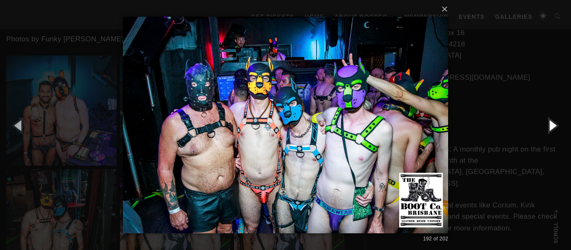
click at [553, 122] on button "button" at bounding box center [552, 125] width 38 height 46
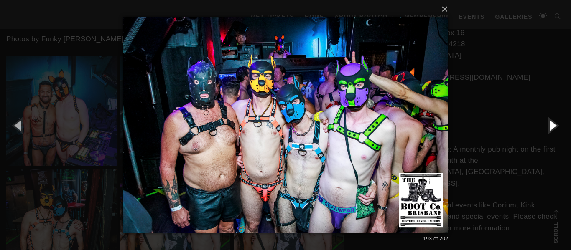
click at [553, 122] on button "button" at bounding box center [552, 125] width 38 height 46
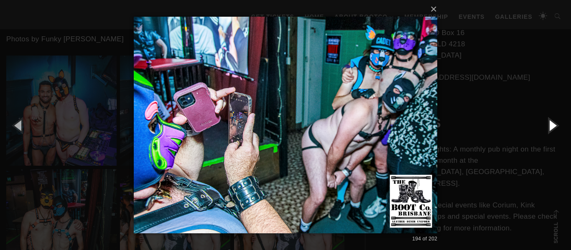
click at [553, 122] on button "button" at bounding box center [552, 125] width 38 height 46
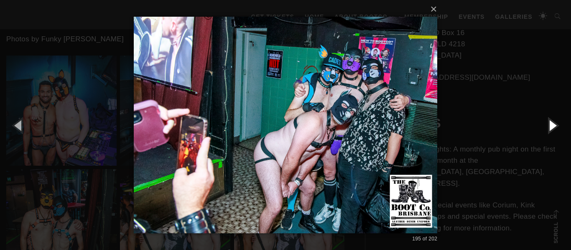
click at [553, 122] on button "button" at bounding box center [552, 125] width 38 height 46
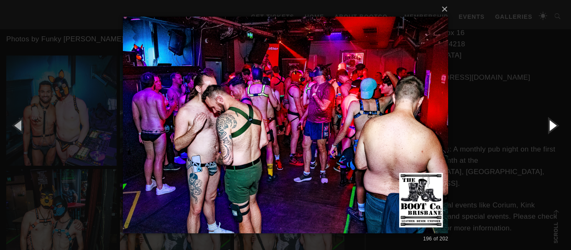
click at [553, 122] on button "button" at bounding box center [552, 125] width 38 height 46
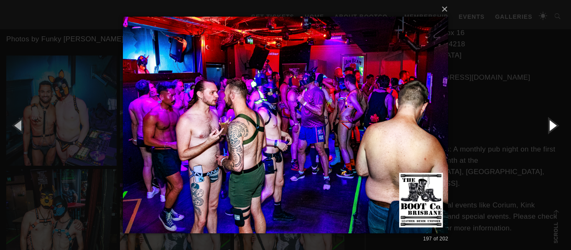
click at [553, 122] on button "button" at bounding box center [552, 125] width 38 height 46
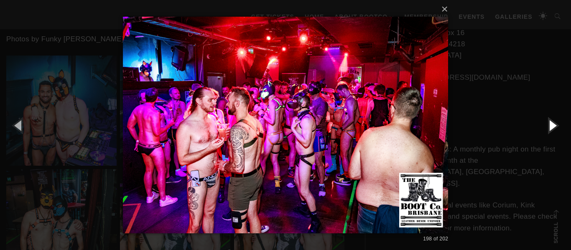
click at [553, 122] on button "button" at bounding box center [552, 125] width 38 height 46
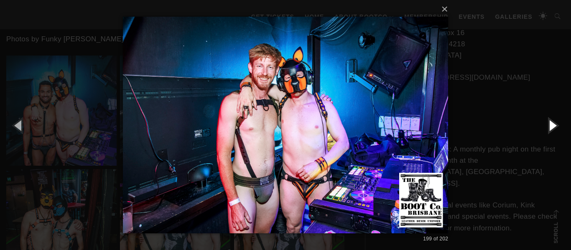
click at [553, 122] on button "button" at bounding box center [552, 125] width 38 height 46
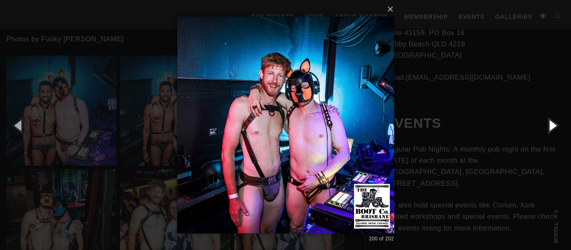
click at [553, 122] on button "button" at bounding box center [552, 125] width 38 height 46
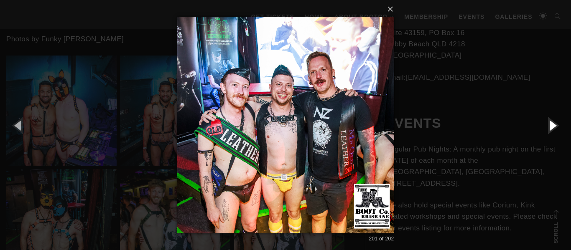
click at [553, 122] on button "button" at bounding box center [552, 125] width 38 height 46
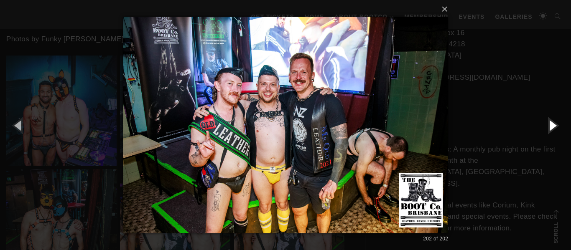
click at [553, 122] on button "button" at bounding box center [552, 125] width 38 height 46
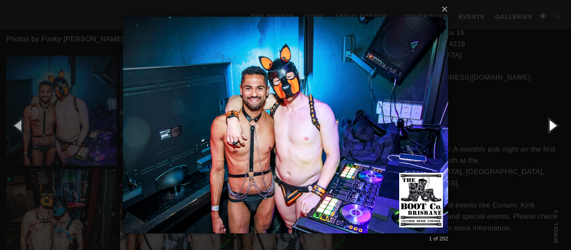
click at [553, 122] on button "button" at bounding box center [552, 125] width 38 height 46
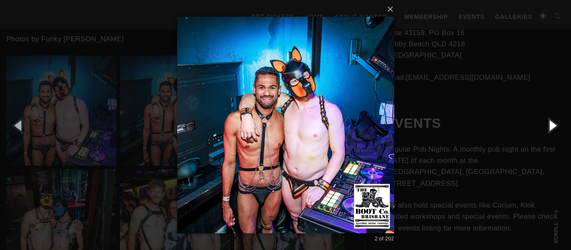
click at [553, 122] on button "button" at bounding box center [552, 125] width 38 height 46
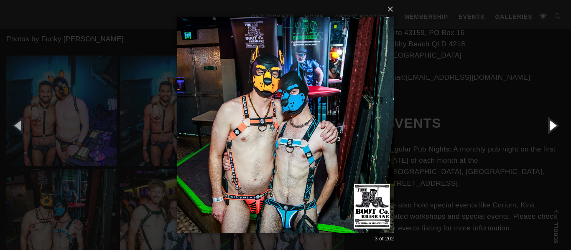
click at [553, 122] on button "button" at bounding box center [552, 125] width 38 height 46
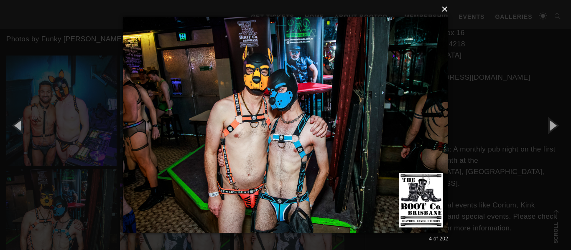
click at [444, 10] on button "×" at bounding box center [288, 9] width 326 height 18
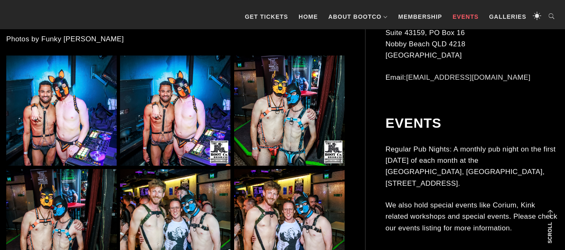
click at [461, 18] on link "Events" at bounding box center [465, 16] width 34 height 25
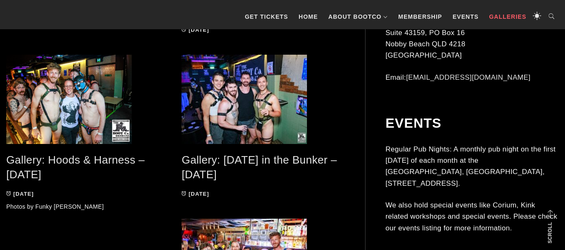
scroll to position [535, 0]
